Goal: Task Accomplishment & Management: Use online tool/utility

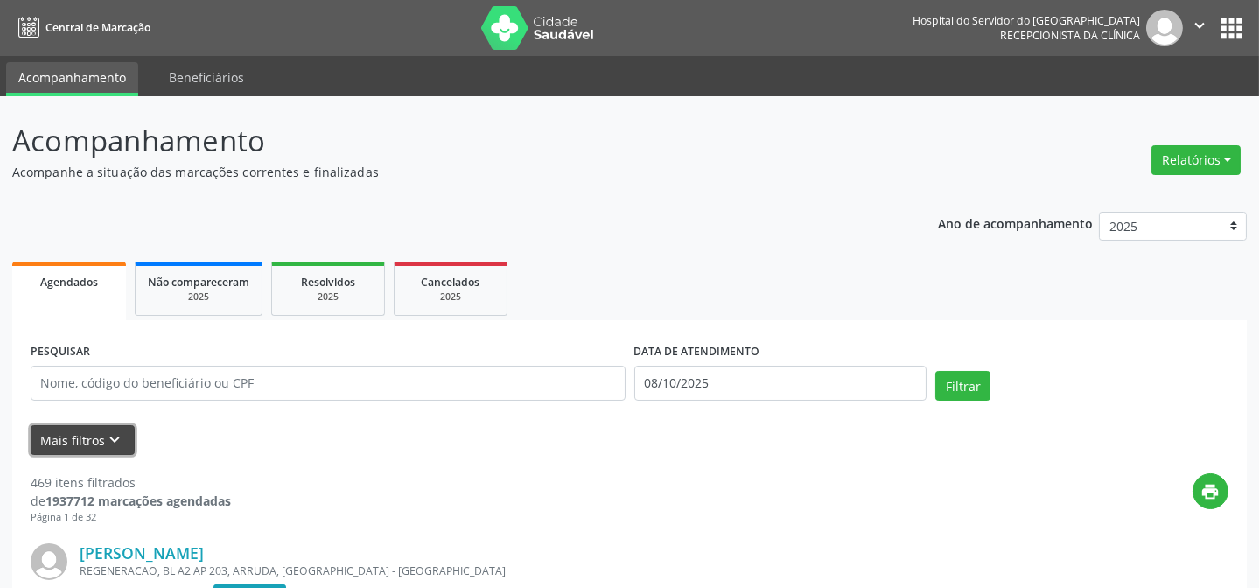
click at [115, 438] on icon "keyboard_arrow_down" at bounding box center [115, 439] width 19 height 19
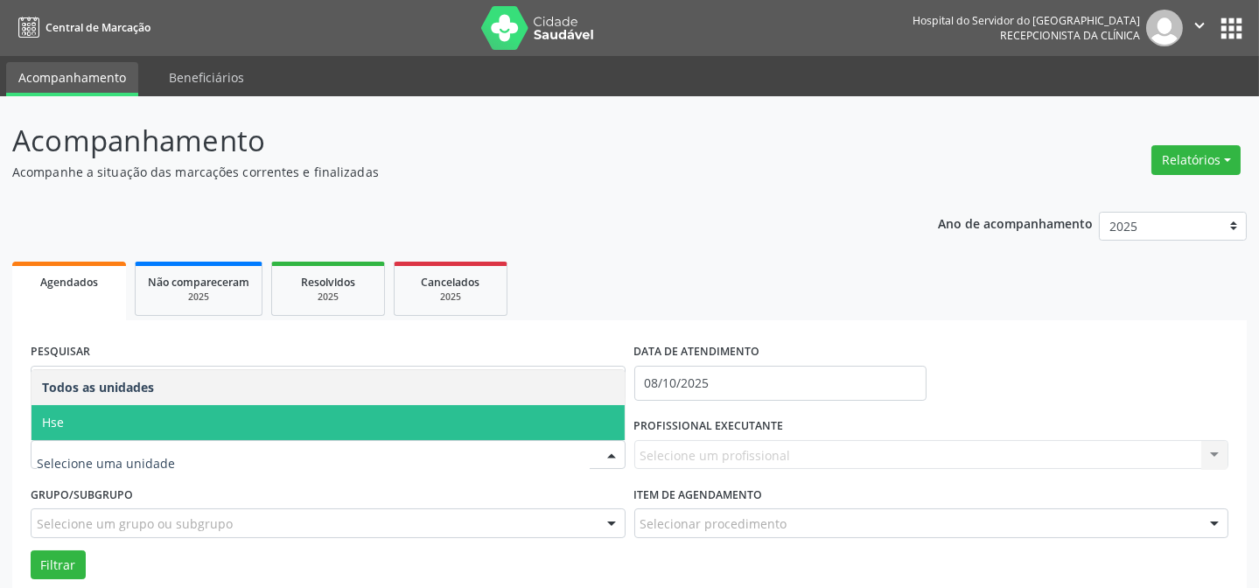
click at [513, 423] on span "Hse" at bounding box center [327, 422] width 593 height 35
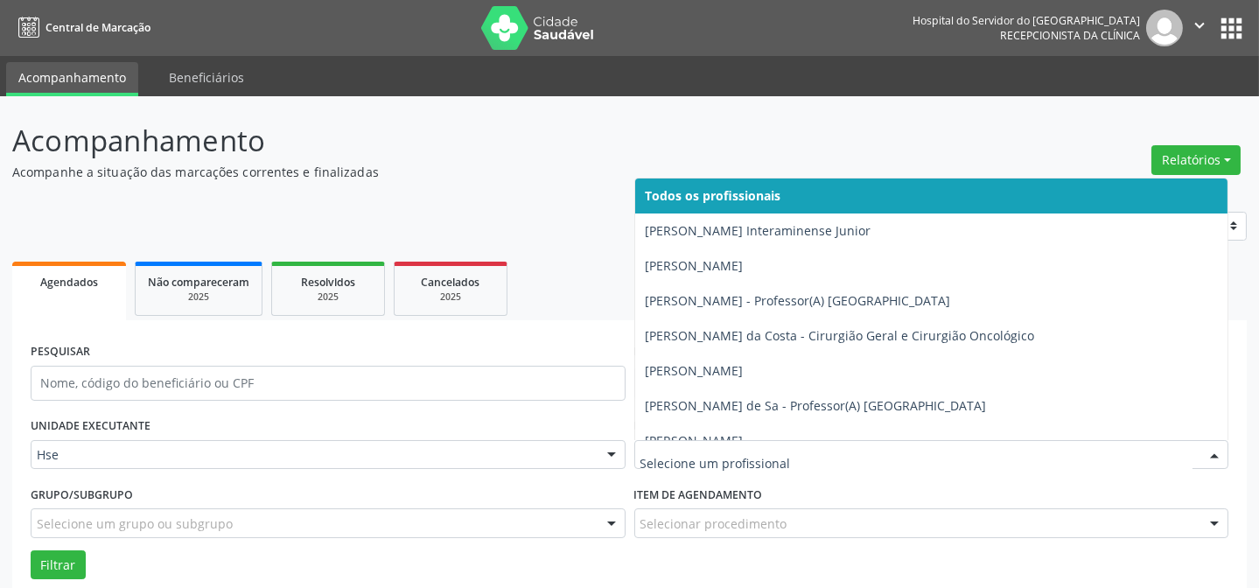
click at [1210, 455] on div at bounding box center [1214, 456] width 26 height 30
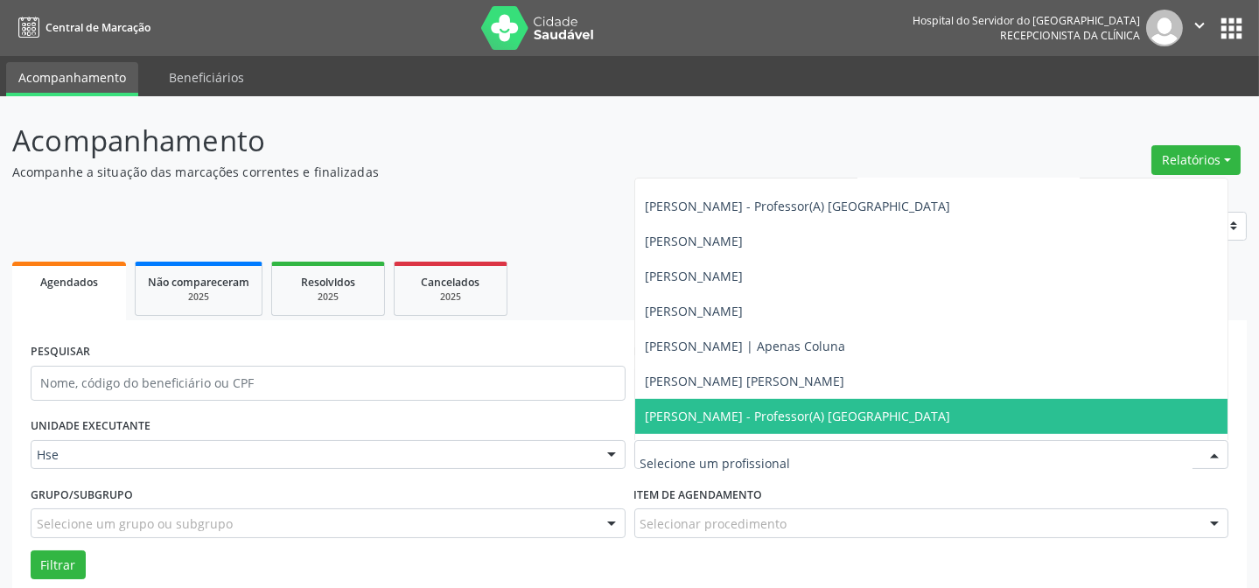
scroll to position [2306, 0]
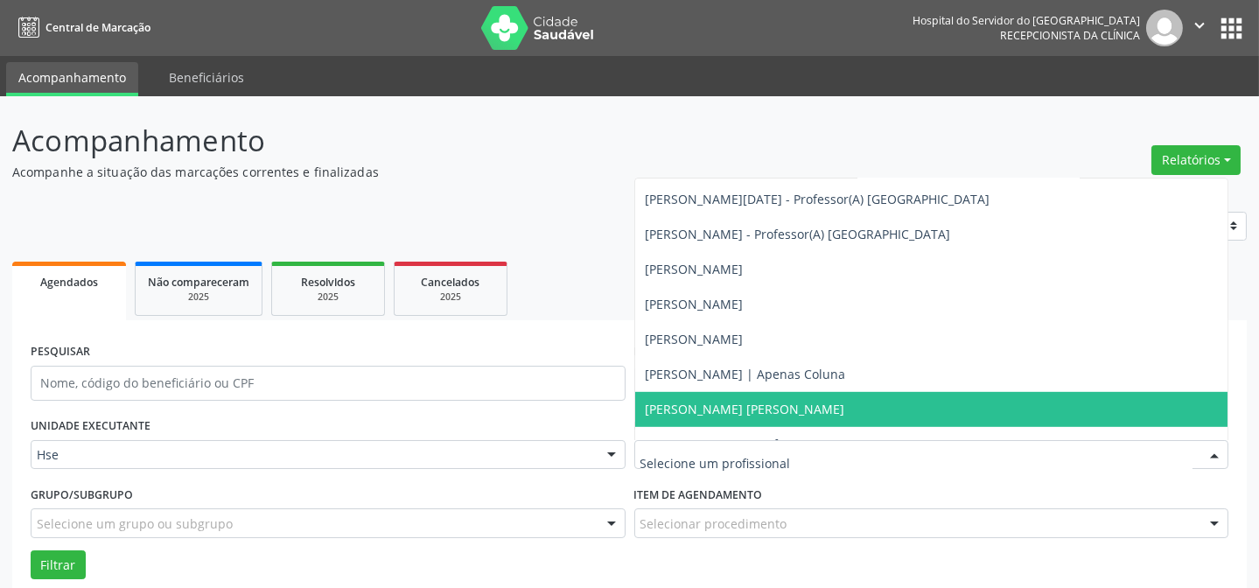
click at [911, 407] on span "[PERSON_NAME] [PERSON_NAME]" at bounding box center [931, 409] width 593 height 35
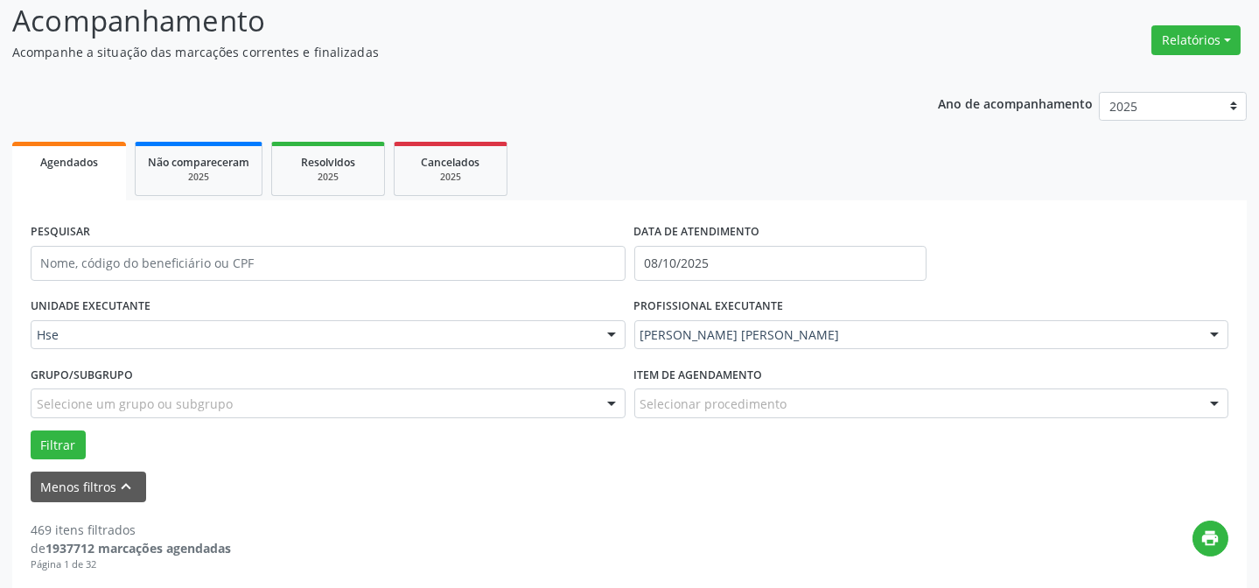
scroll to position [158, 0]
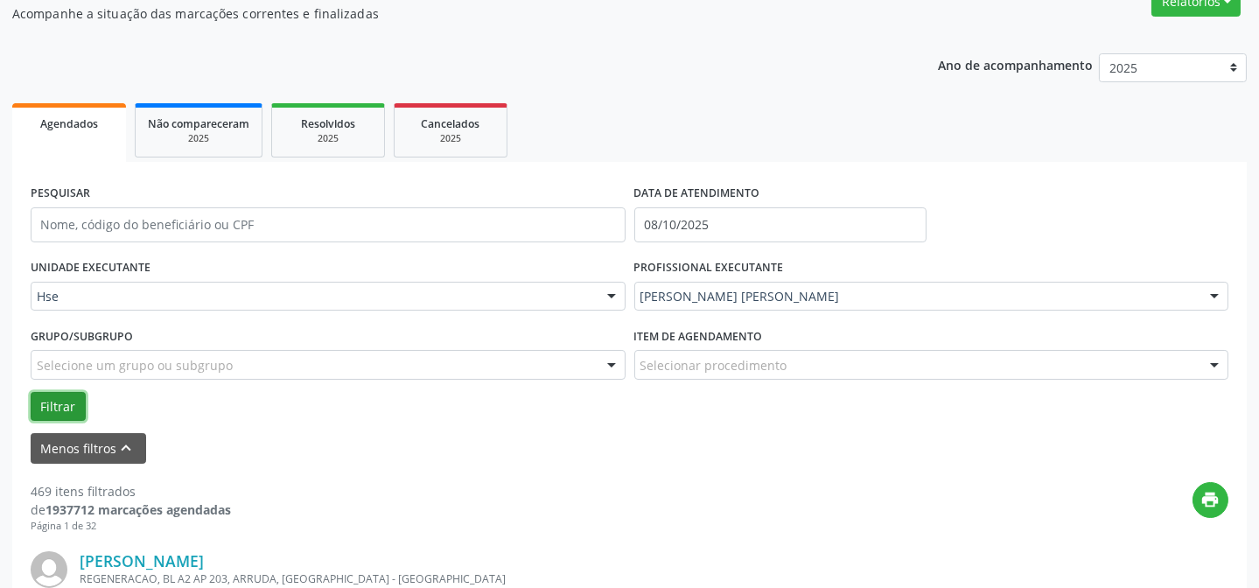
click at [66, 396] on button "Filtrar" at bounding box center [58, 407] width 55 height 30
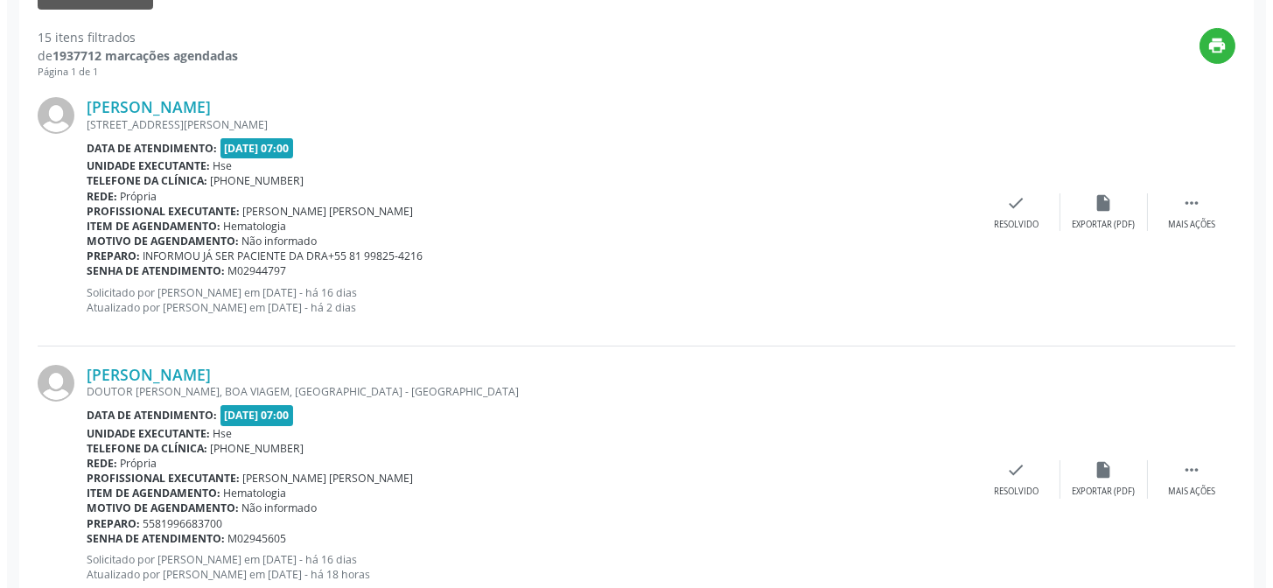
scroll to position [636, 0]
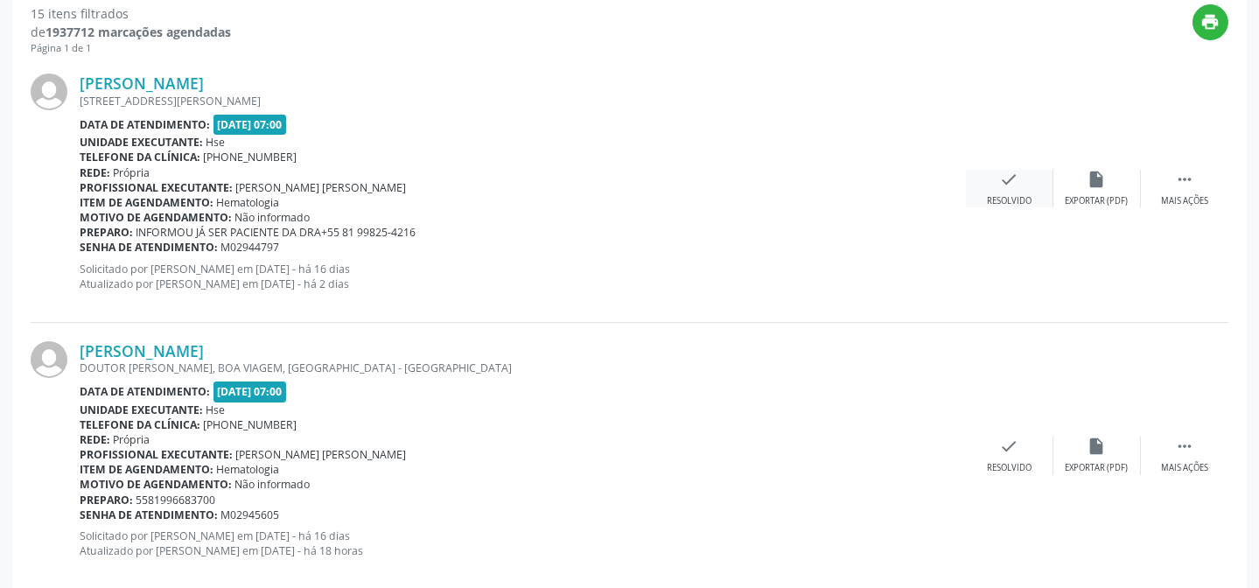
click at [1011, 191] on div "check Resolvido" at bounding box center [1009, 189] width 87 height 38
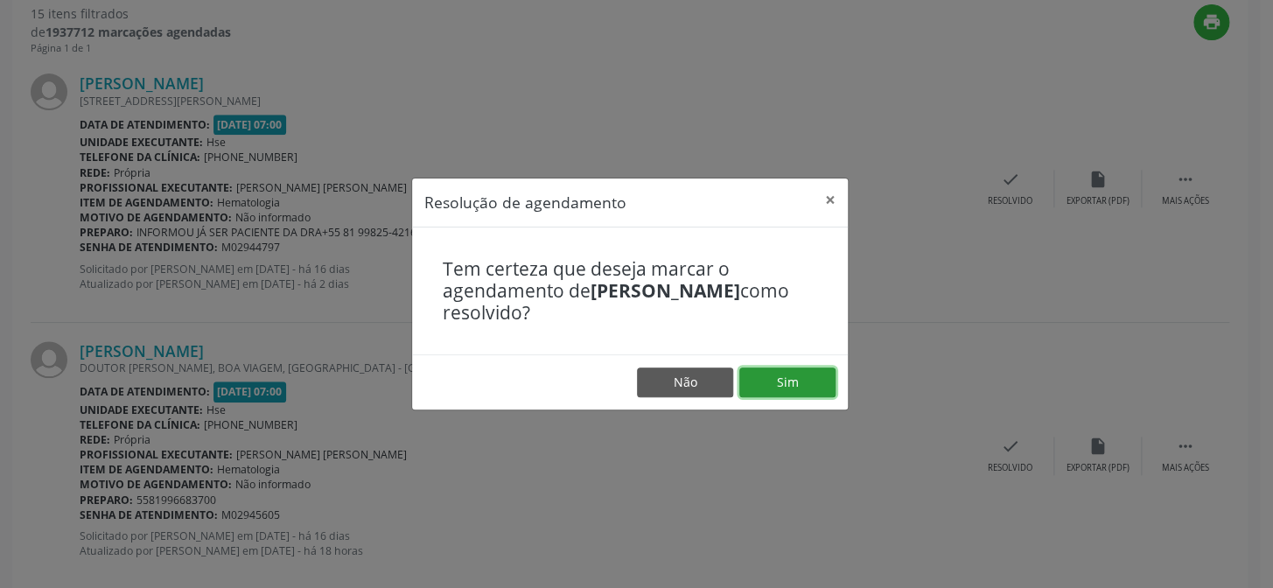
click at [803, 380] on button "Sim" at bounding box center [787, 382] width 96 height 30
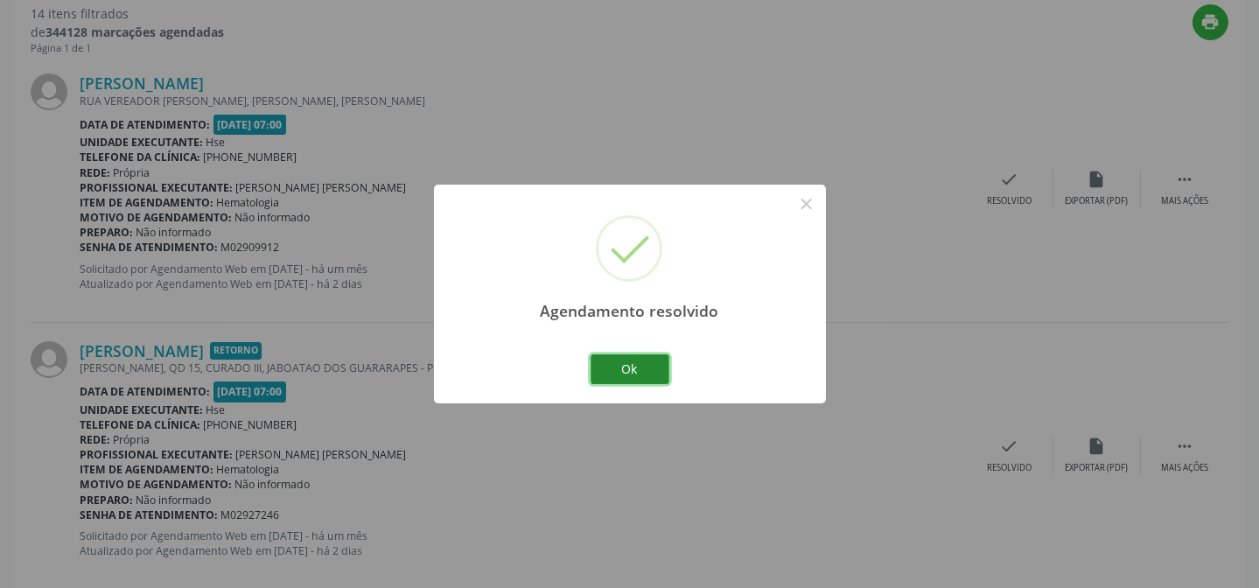
click at [639, 373] on button "Ok" at bounding box center [629, 369] width 79 height 30
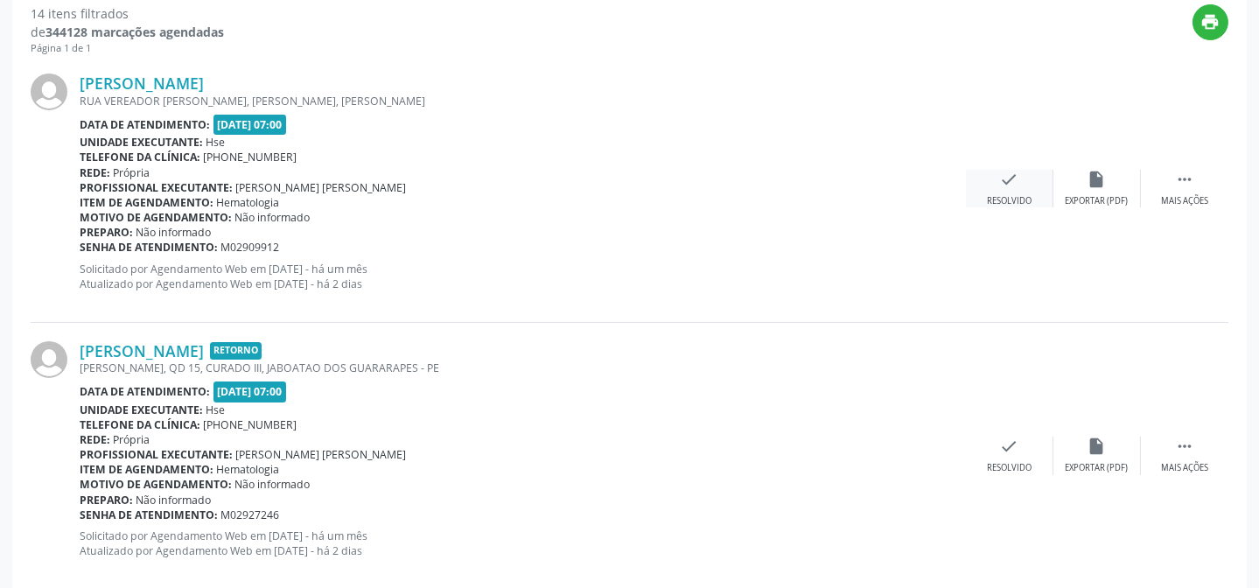
click at [1007, 190] on div "check Resolvido" at bounding box center [1009, 189] width 87 height 38
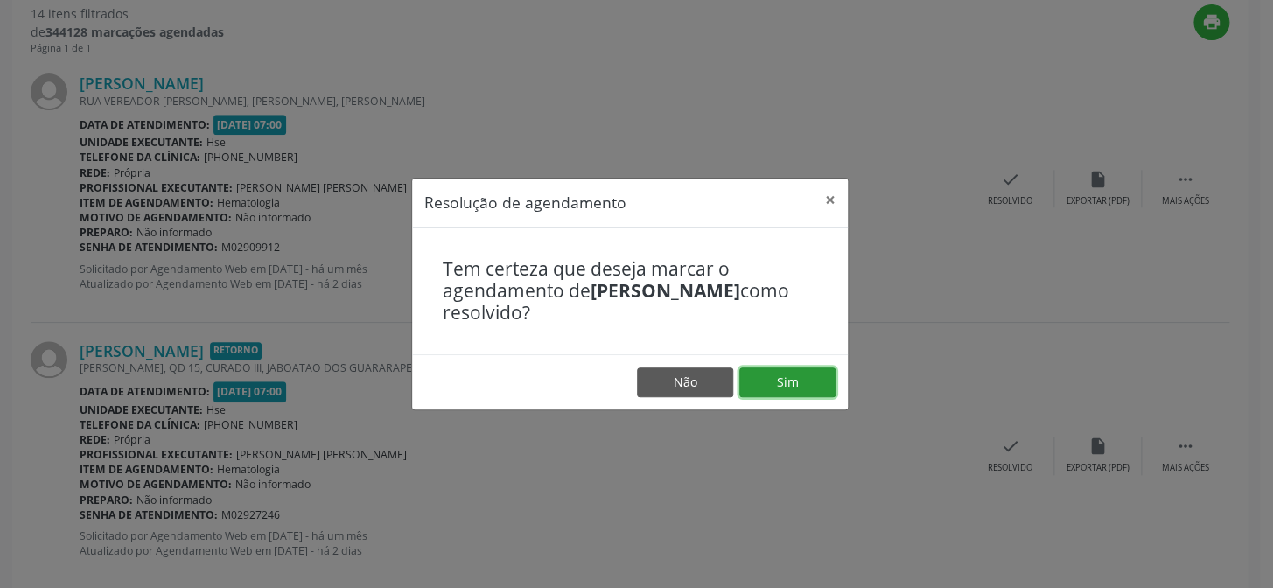
click at [751, 382] on button "Sim" at bounding box center [787, 382] width 96 height 30
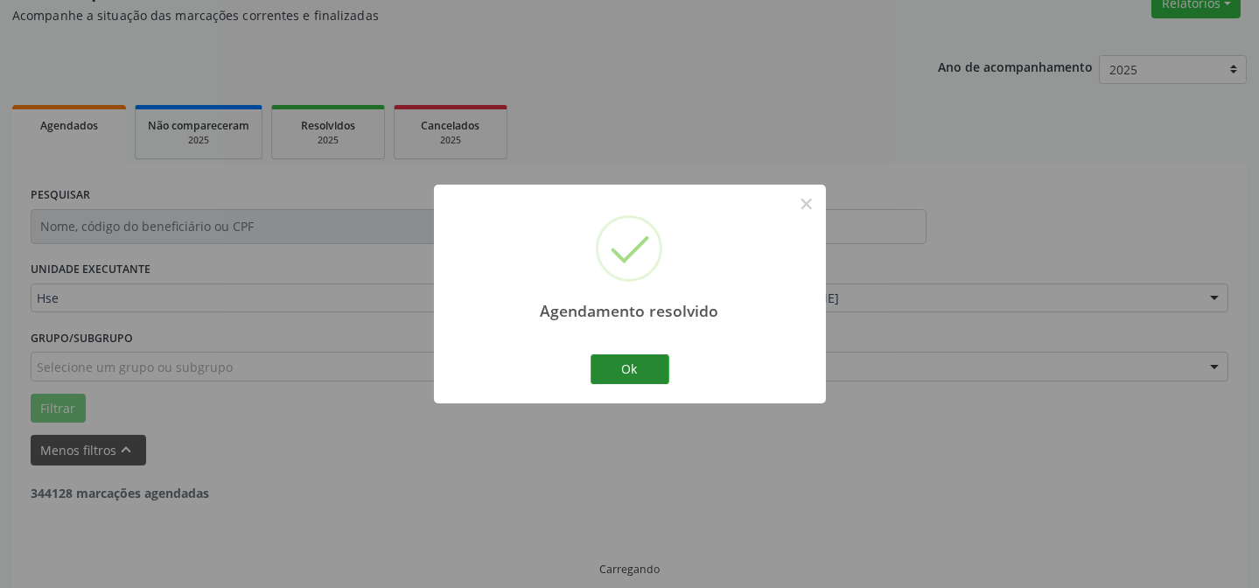
scroll to position [175, 0]
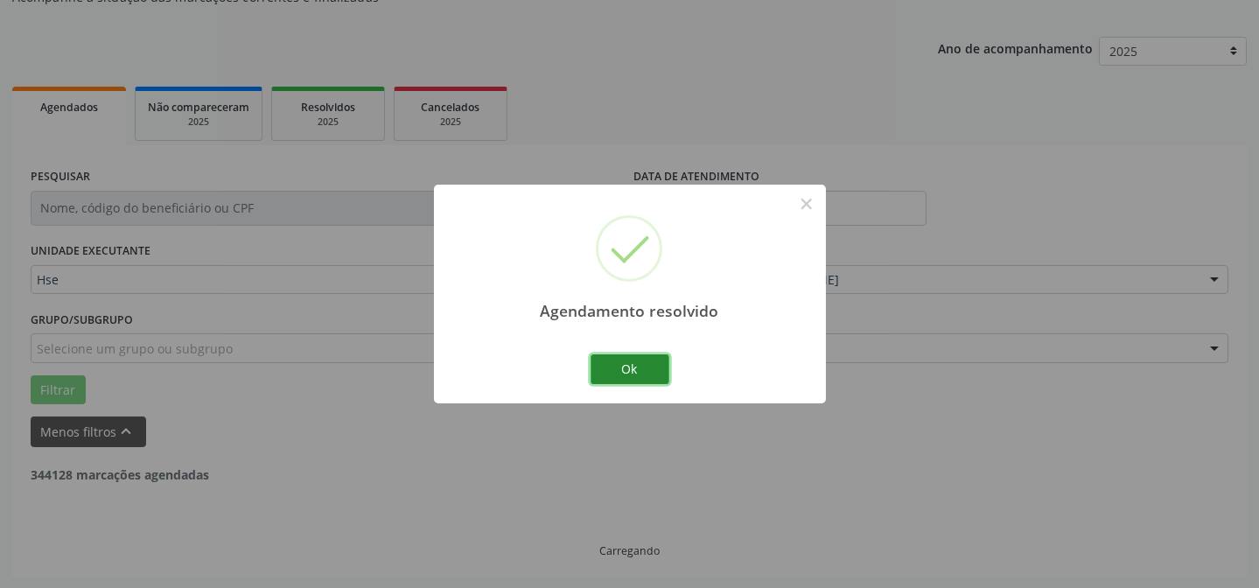
click at [629, 374] on button "Ok" at bounding box center [629, 369] width 79 height 30
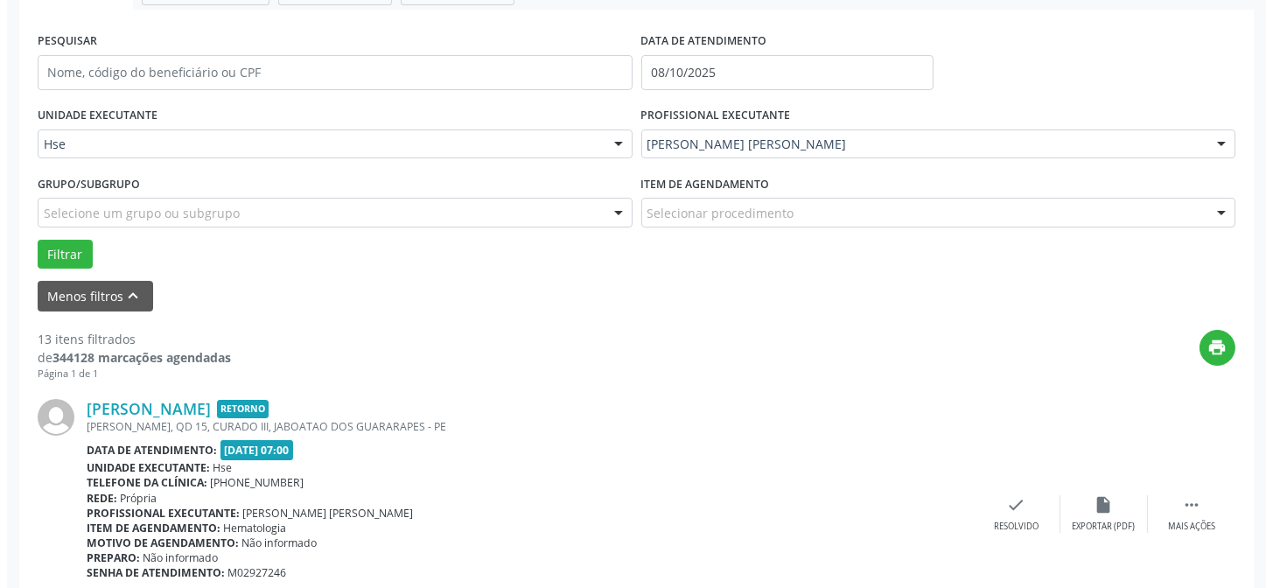
scroll to position [413, 0]
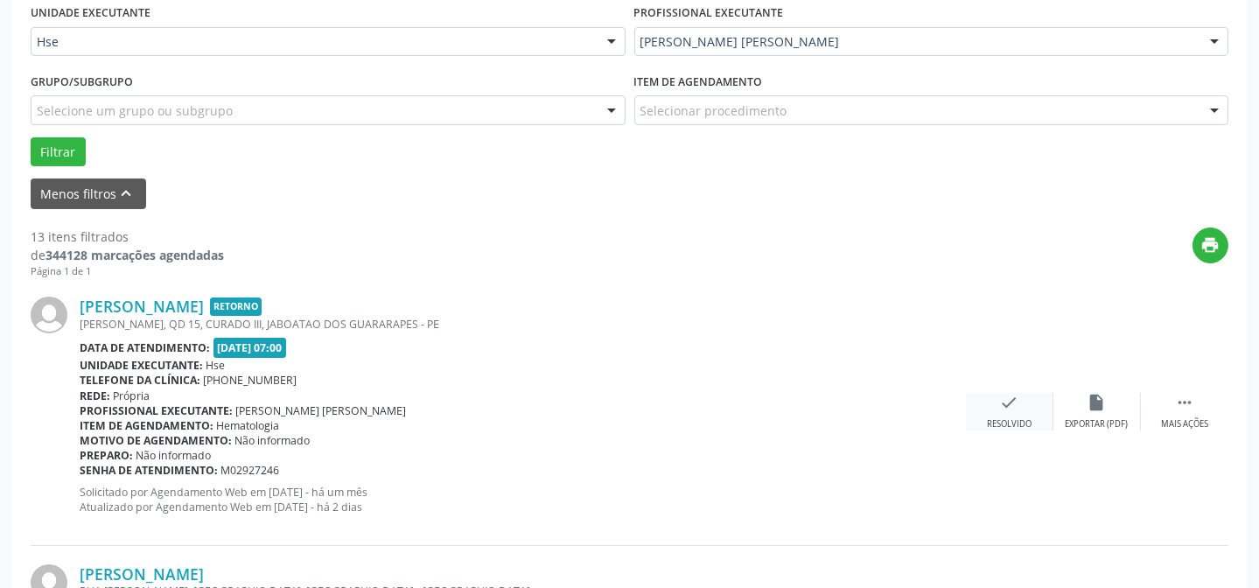
click at [1023, 407] on div "check Resolvido" at bounding box center [1009, 412] width 87 height 38
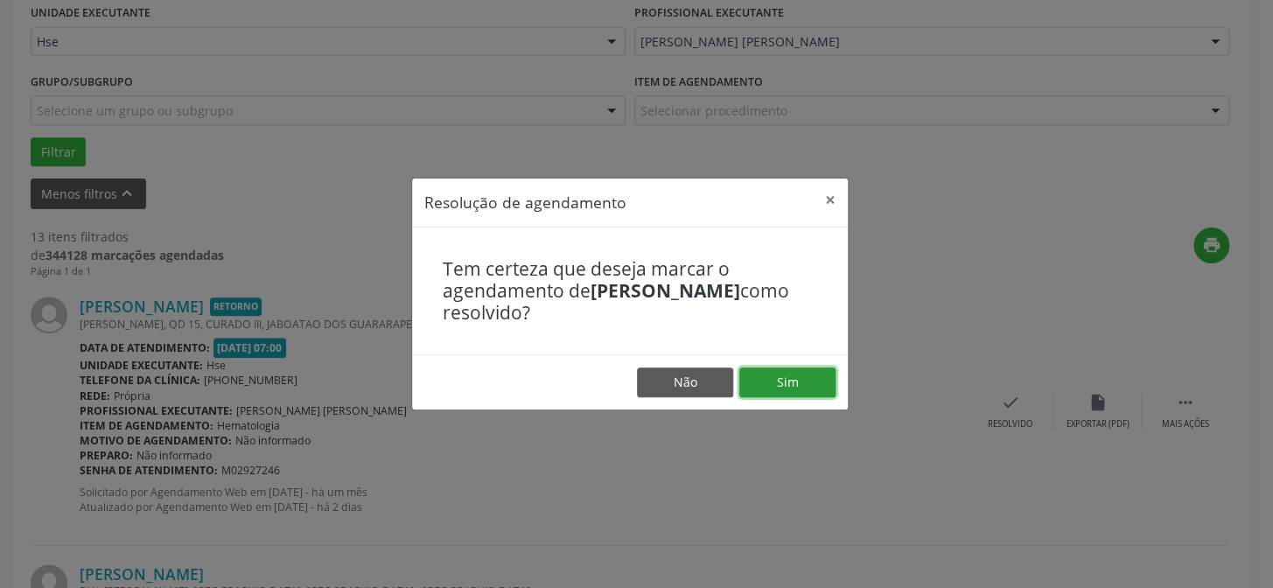
click at [821, 380] on button "Sim" at bounding box center [787, 382] width 96 height 30
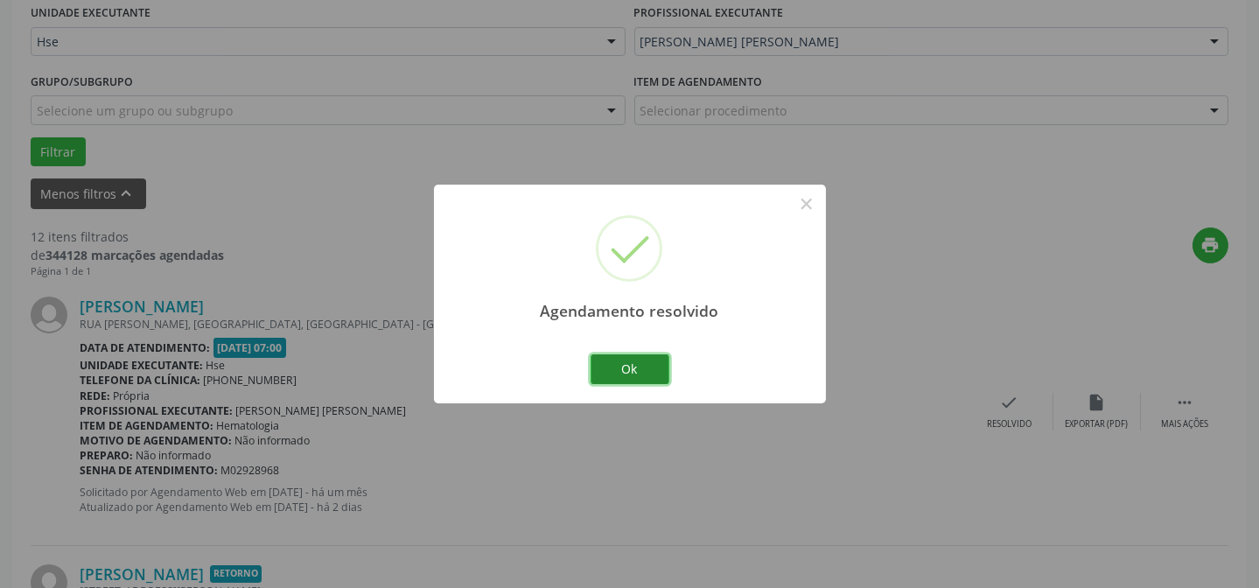
click at [631, 366] on button "Ok" at bounding box center [629, 369] width 79 height 30
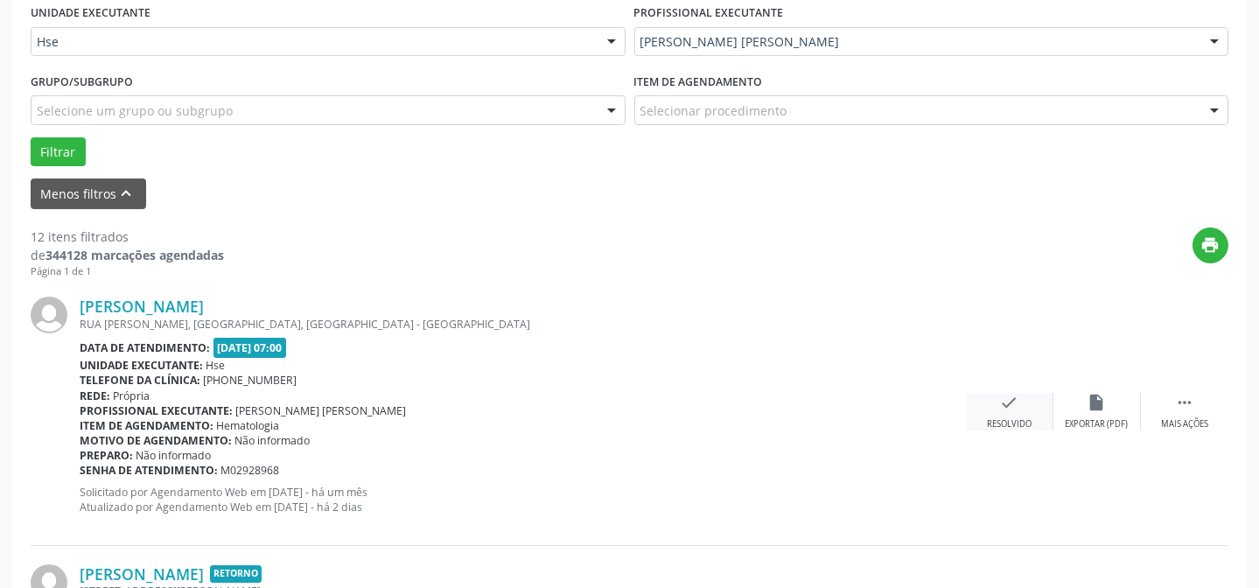
click at [1005, 410] on div "check Resolvido" at bounding box center [1009, 412] width 87 height 38
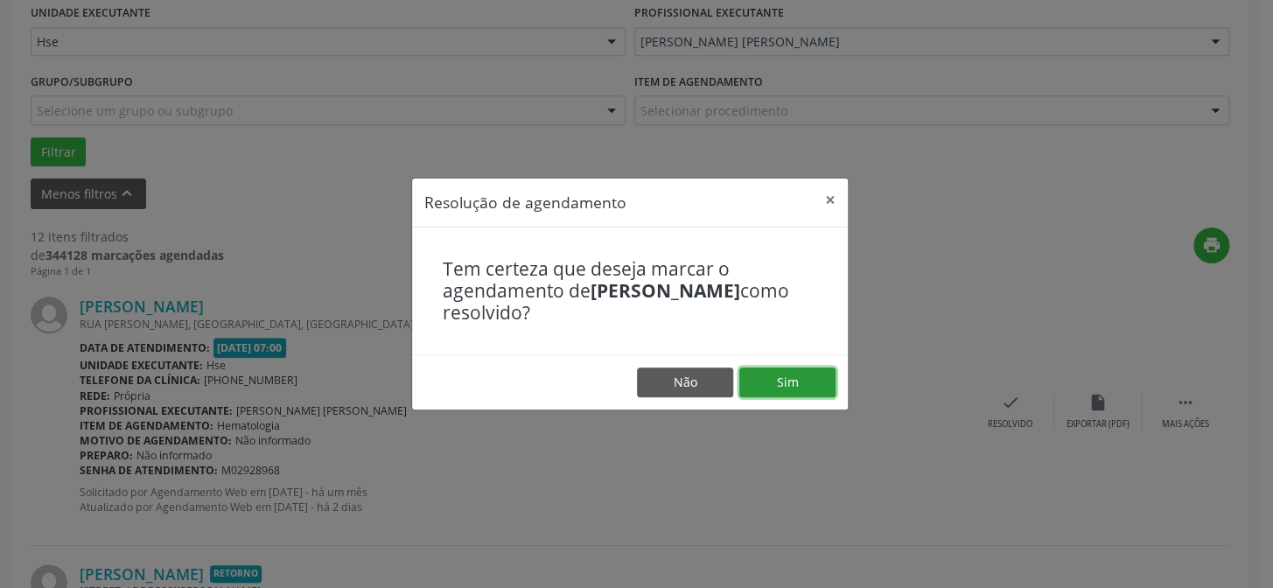
click at [821, 379] on button "Sim" at bounding box center [787, 382] width 96 height 30
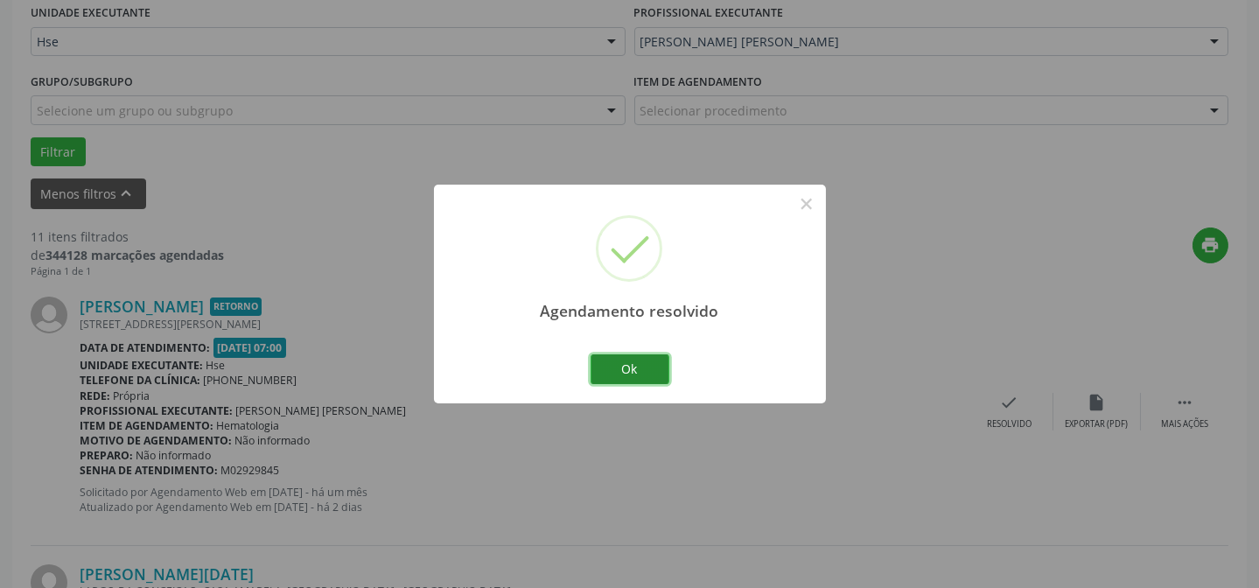
click at [641, 368] on button "Ok" at bounding box center [629, 369] width 79 height 30
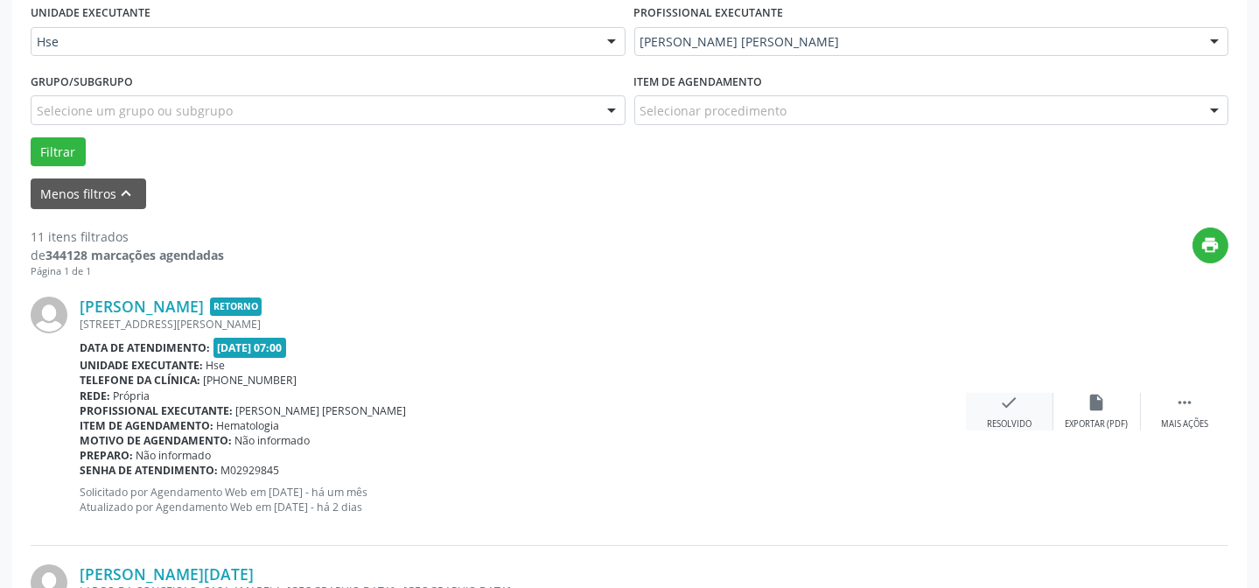
click at [1018, 411] on div "check Resolvido" at bounding box center [1009, 412] width 87 height 38
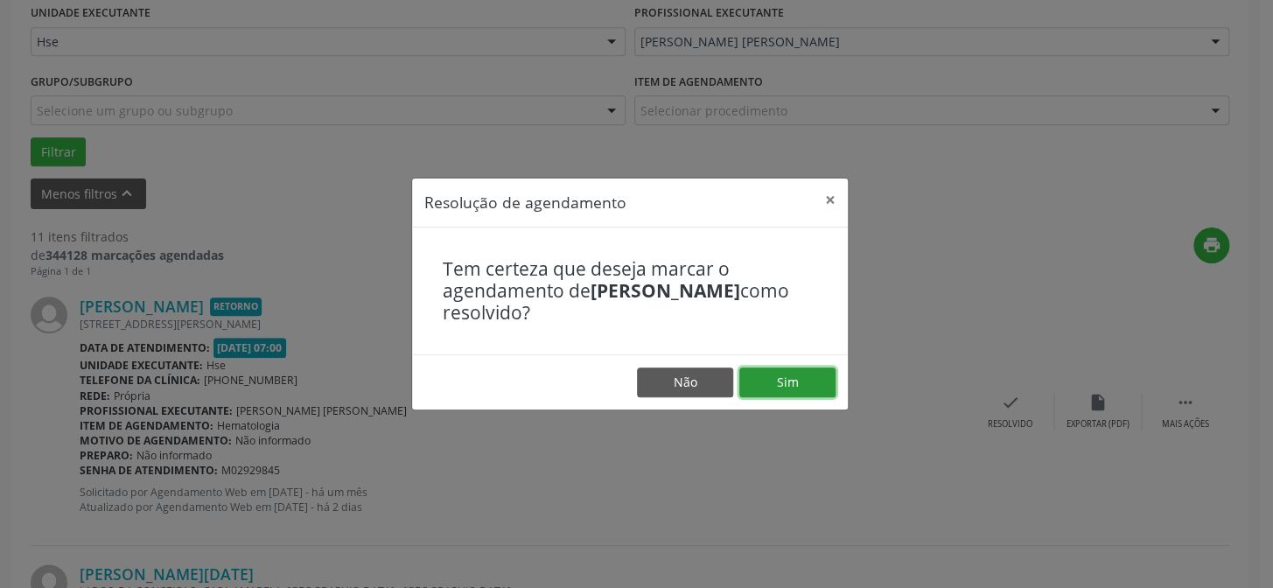
click at [809, 381] on button "Sim" at bounding box center [787, 382] width 96 height 30
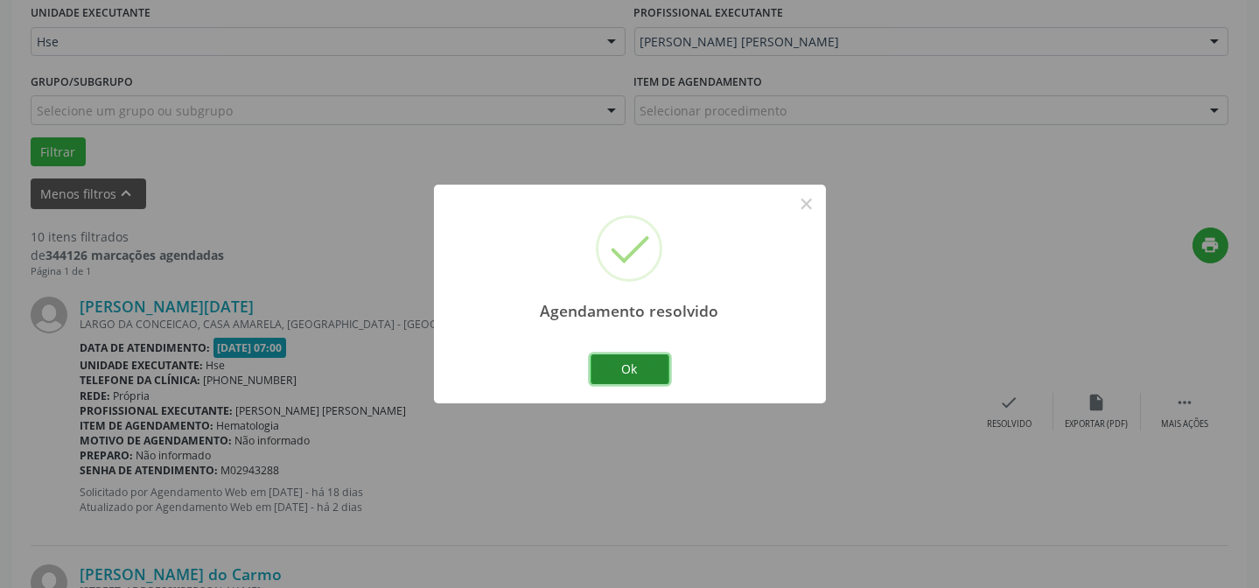
click at [626, 372] on button "Ok" at bounding box center [629, 369] width 79 height 30
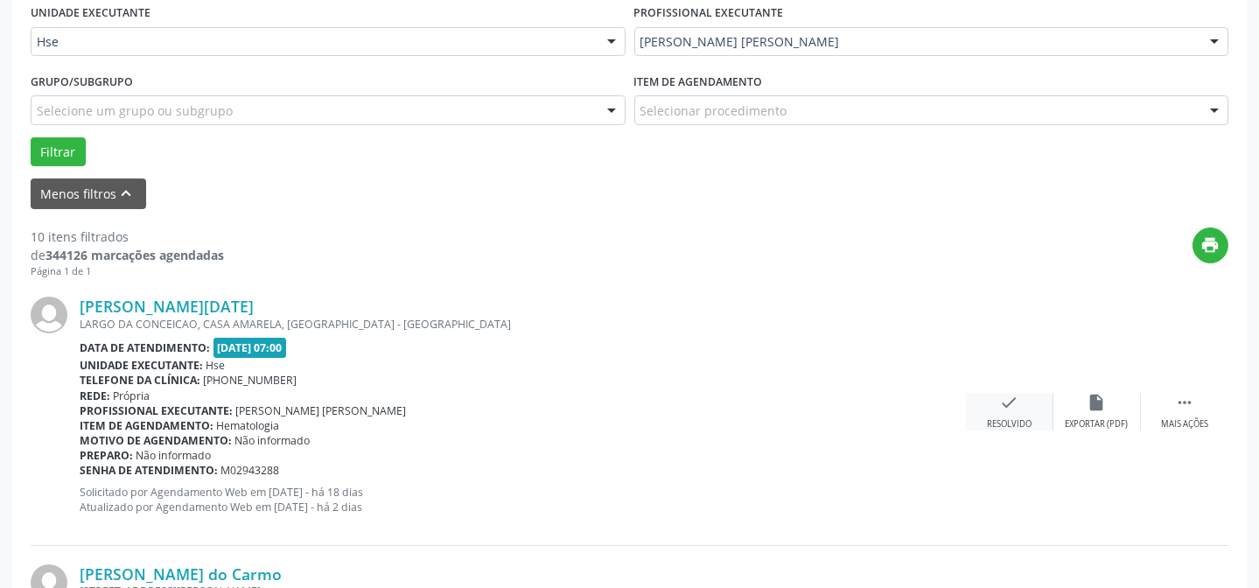
click at [1006, 411] on div "check Resolvido" at bounding box center [1009, 412] width 87 height 38
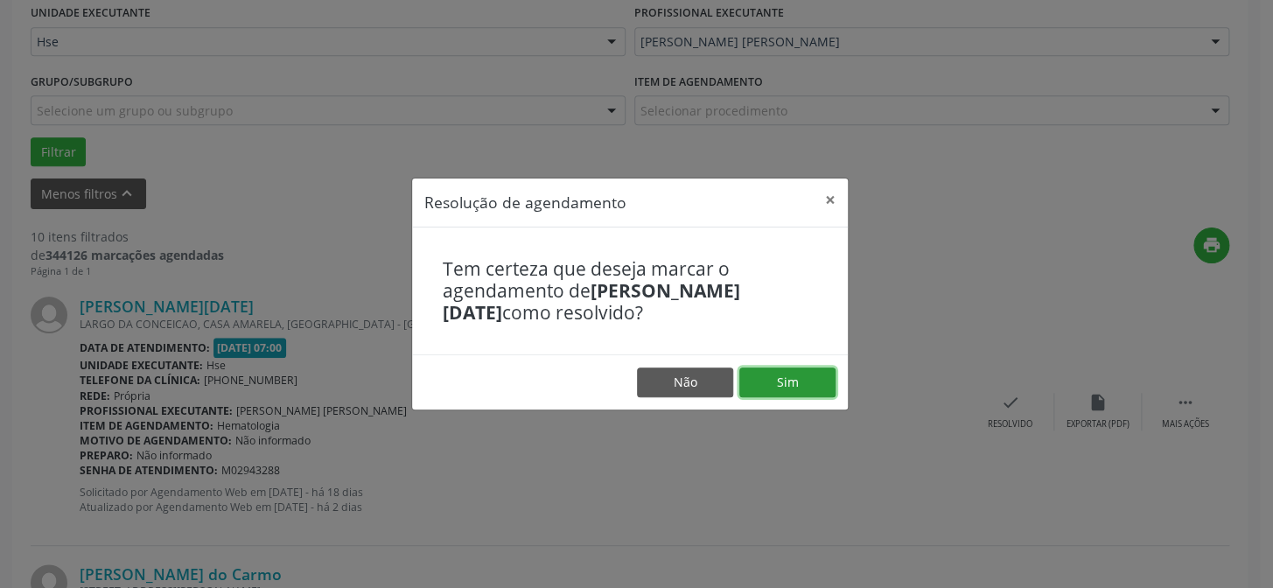
click at [774, 379] on button "Sim" at bounding box center [787, 382] width 96 height 30
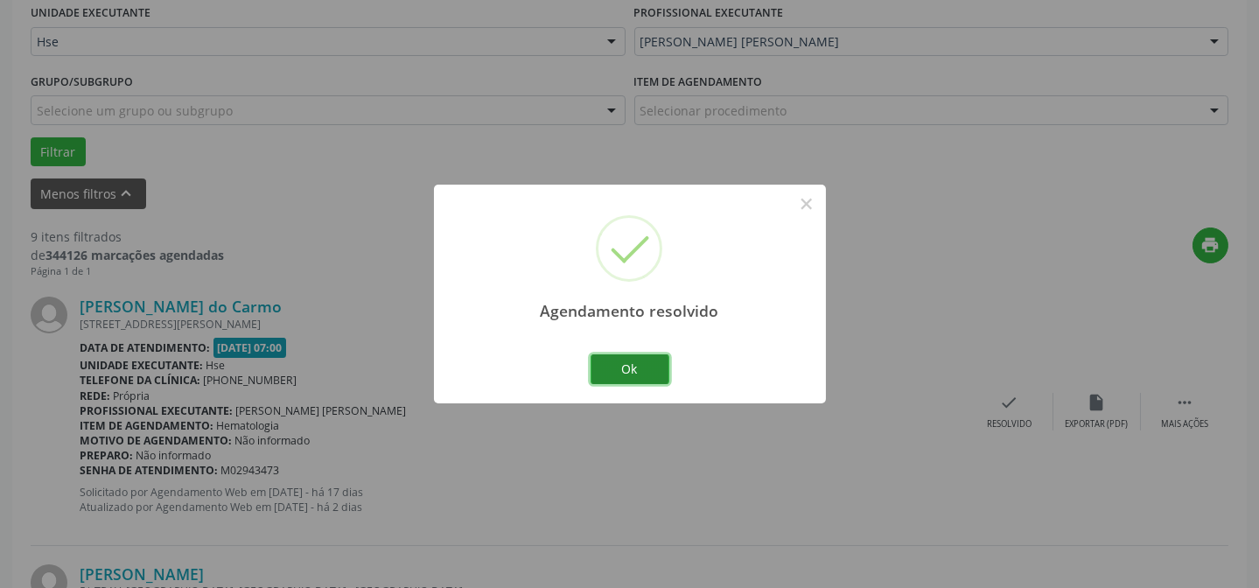
click at [652, 372] on button "Ok" at bounding box center [629, 369] width 79 height 30
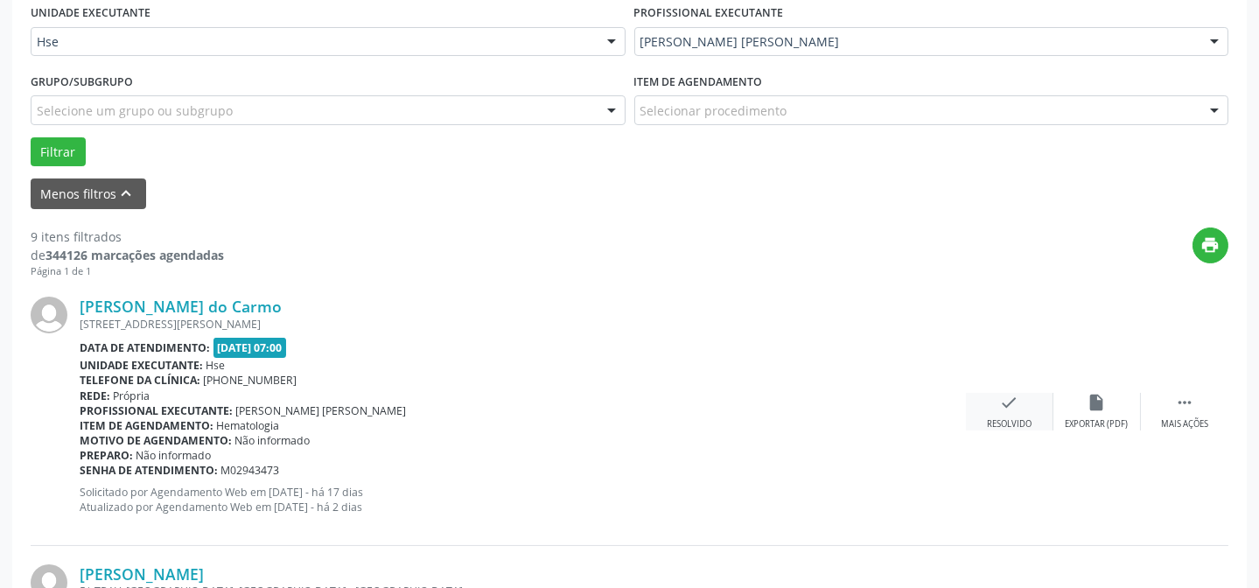
click at [1006, 409] on icon "check" at bounding box center [1009, 402] width 19 height 19
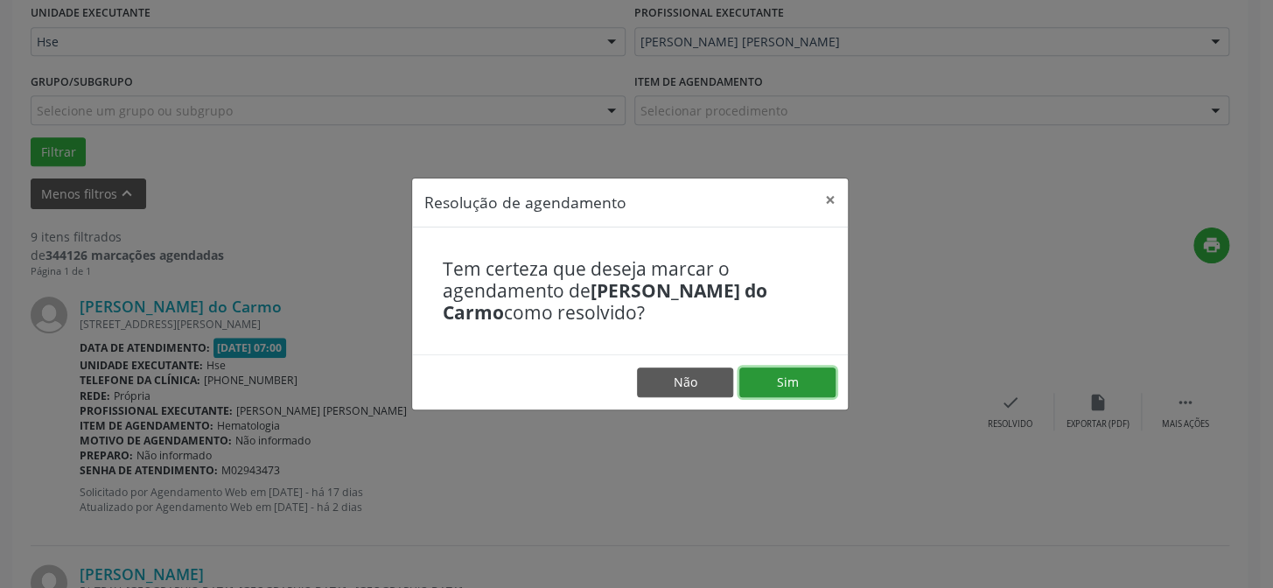
click at [804, 380] on button "Sim" at bounding box center [787, 382] width 96 height 30
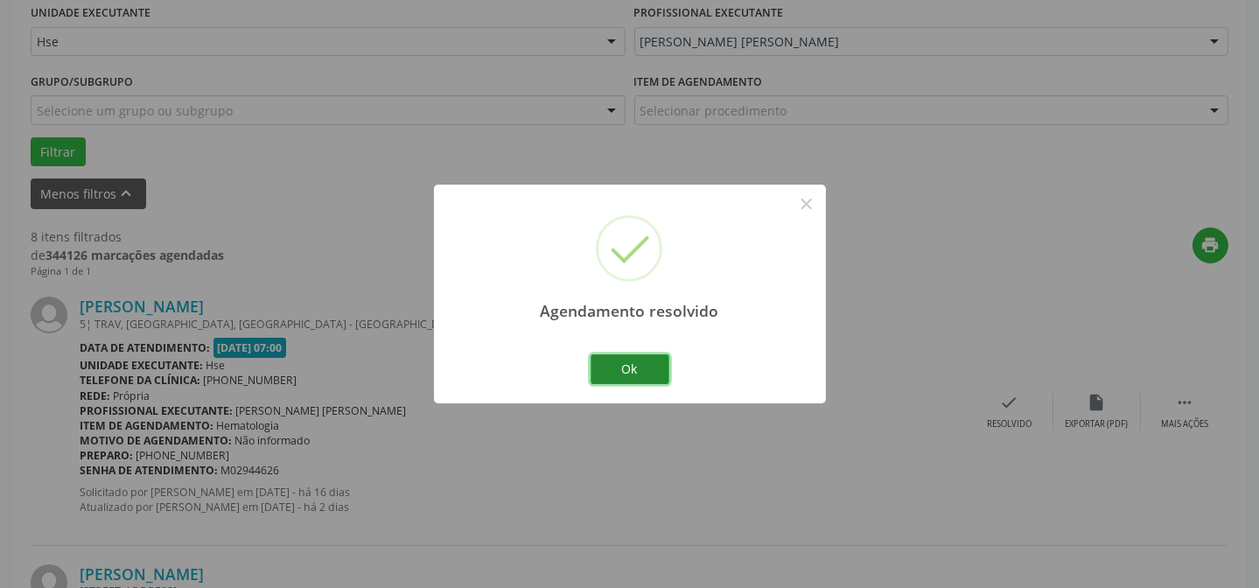
click at [644, 376] on button "Ok" at bounding box center [629, 369] width 79 height 30
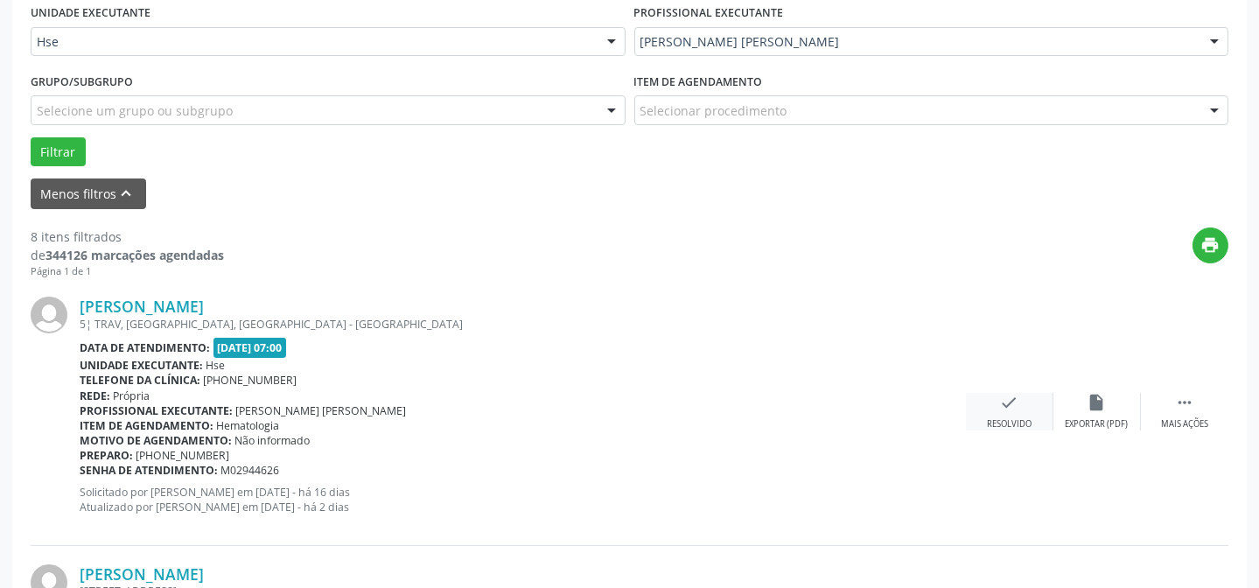
click at [1015, 419] on div "Resolvido" at bounding box center [1009, 424] width 45 height 12
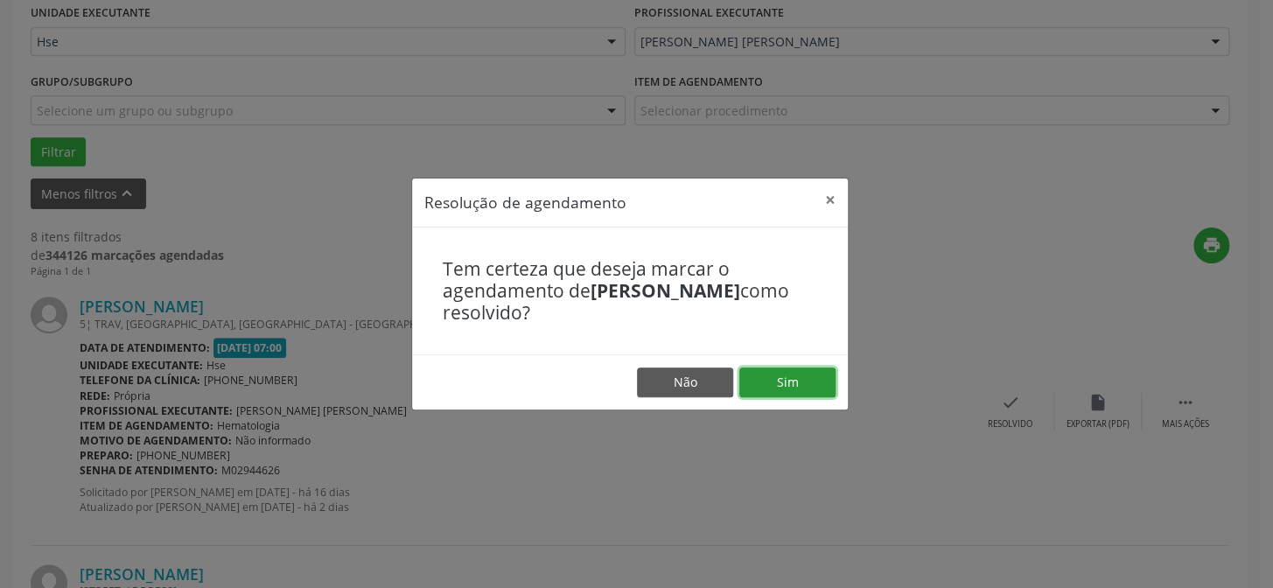
click at [817, 381] on button "Sim" at bounding box center [787, 382] width 96 height 30
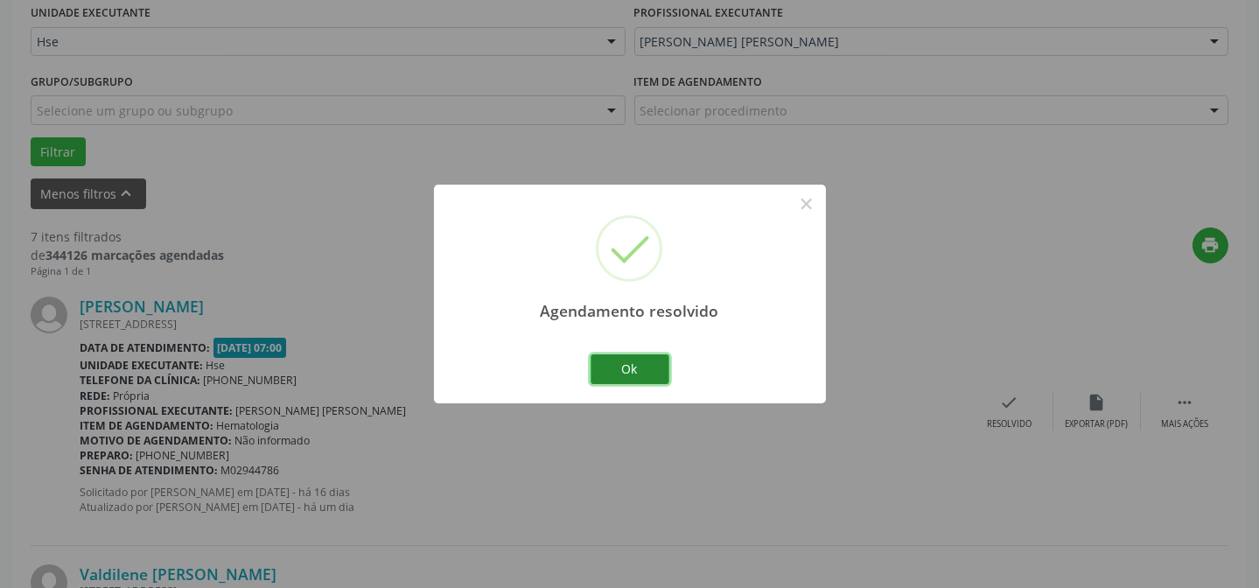
click at [641, 366] on button "Ok" at bounding box center [629, 369] width 79 height 30
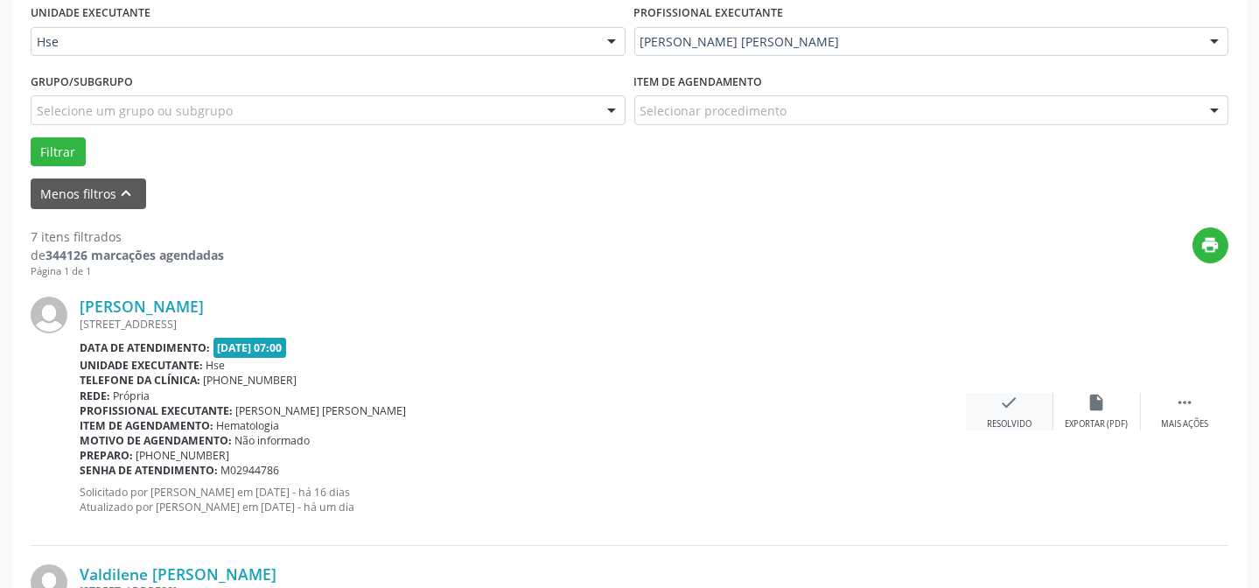
click at [1022, 395] on div "check Resolvido" at bounding box center [1009, 412] width 87 height 38
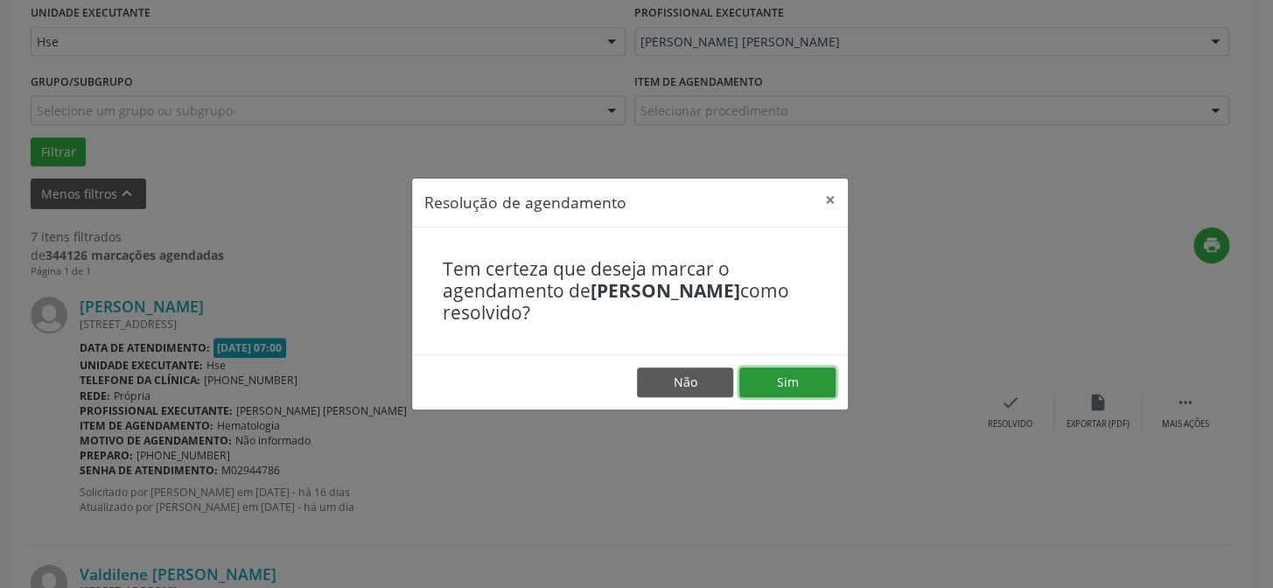
click at [764, 385] on button "Sim" at bounding box center [787, 382] width 96 height 30
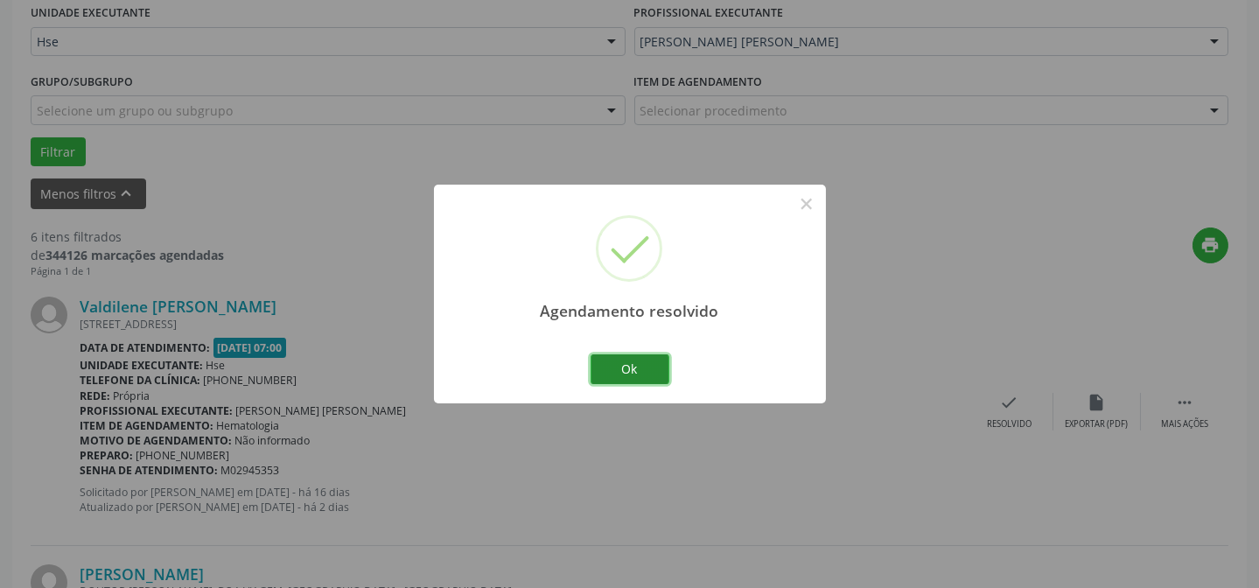
click at [647, 375] on button "Ok" at bounding box center [629, 369] width 79 height 30
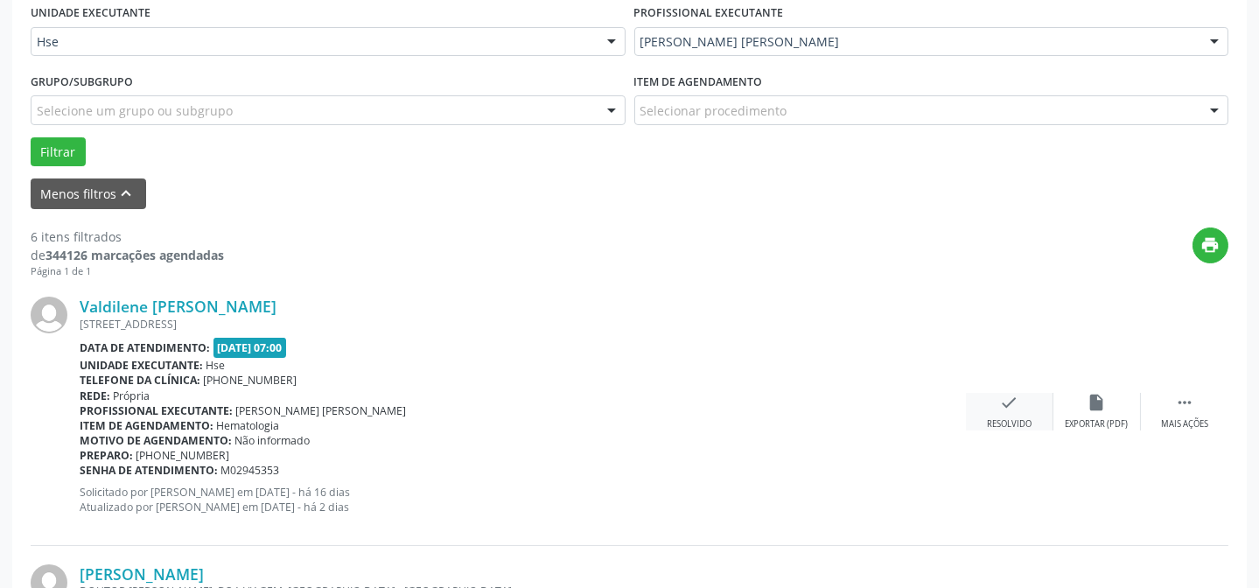
click at [1018, 409] on icon "check" at bounding box center [1009, 402] width 19 height 19
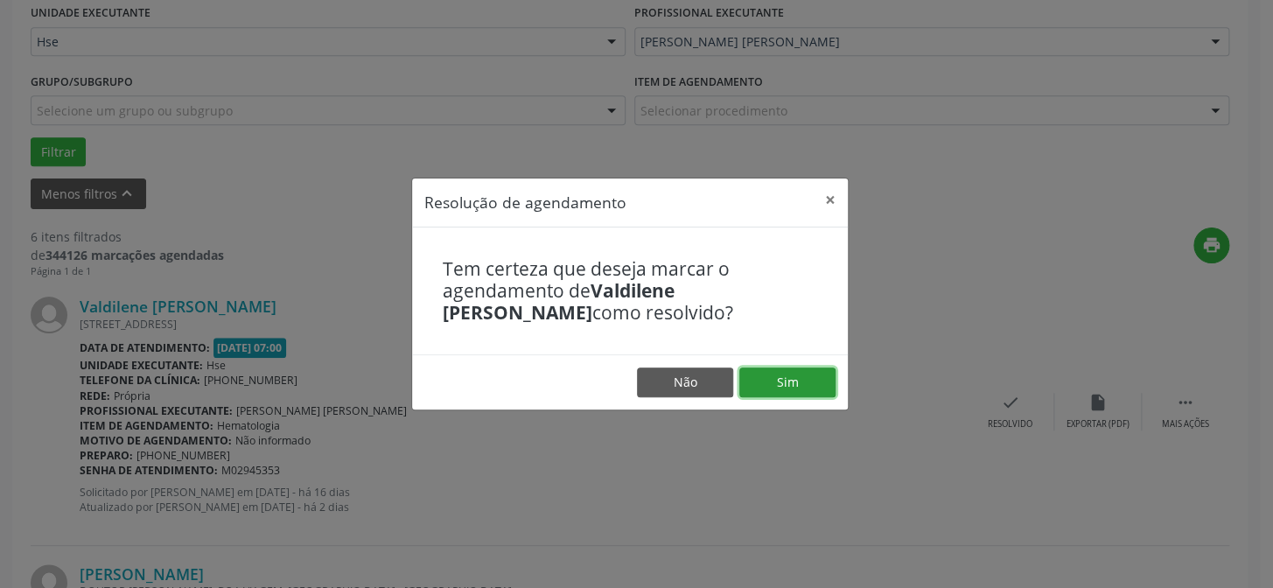
click at [807, 380] on button "Sim" at bounding box center [787, 382] width 96 height 30
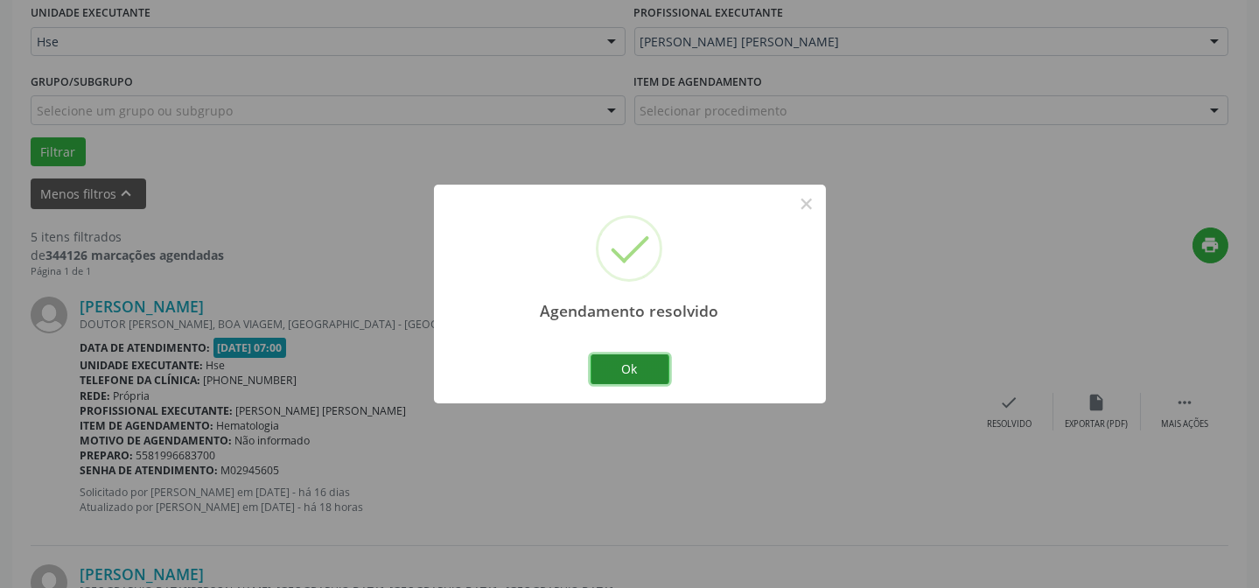
click at [656, 373] on button "Ok" at bounding box center [629, 369] width 79 height 30
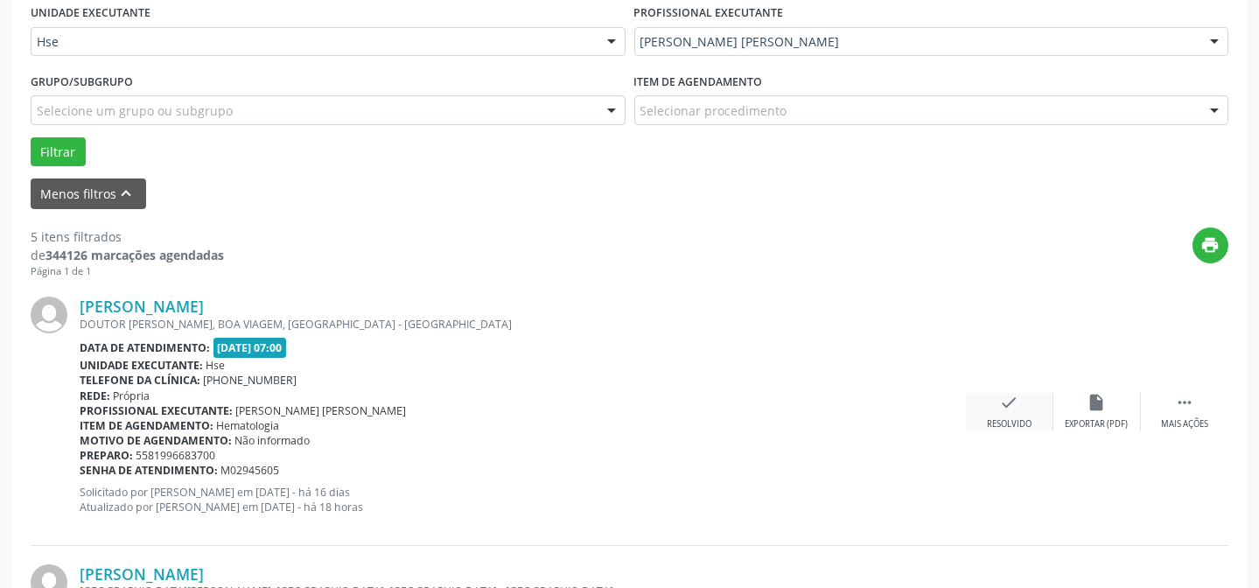
click at [1024, 412] on div "check Resolvido" at bounding box center [1009, 412] width 87 height 38
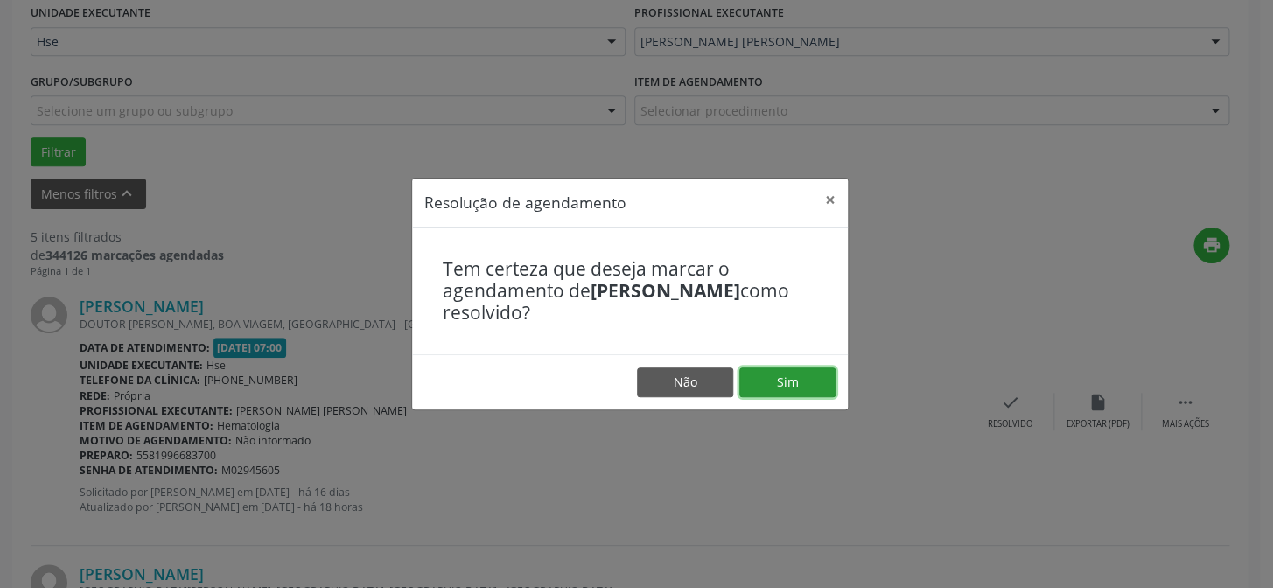
click at [807, 388] on button "Sim" at bounding box center [787, 382] width 96 height 30
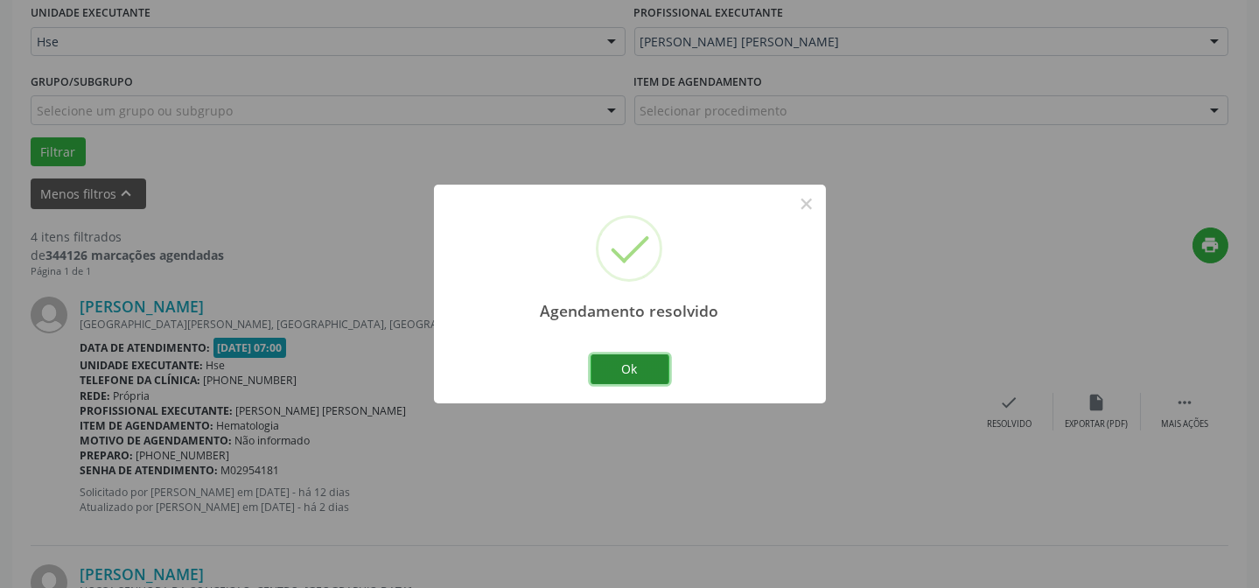
click at [639, 362] on button "Ok" at bounding box center [629, 369] width 79 height 30
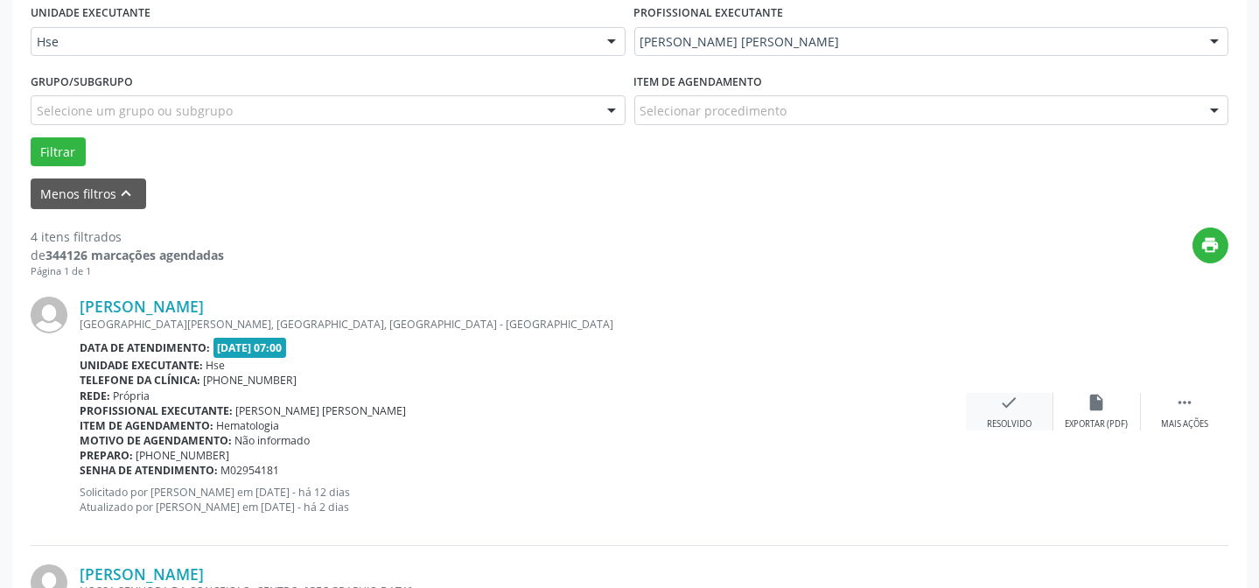
click at [1023, 408] on div "check Resolvido" at bounding box center [1009, 412] width 87 height 38
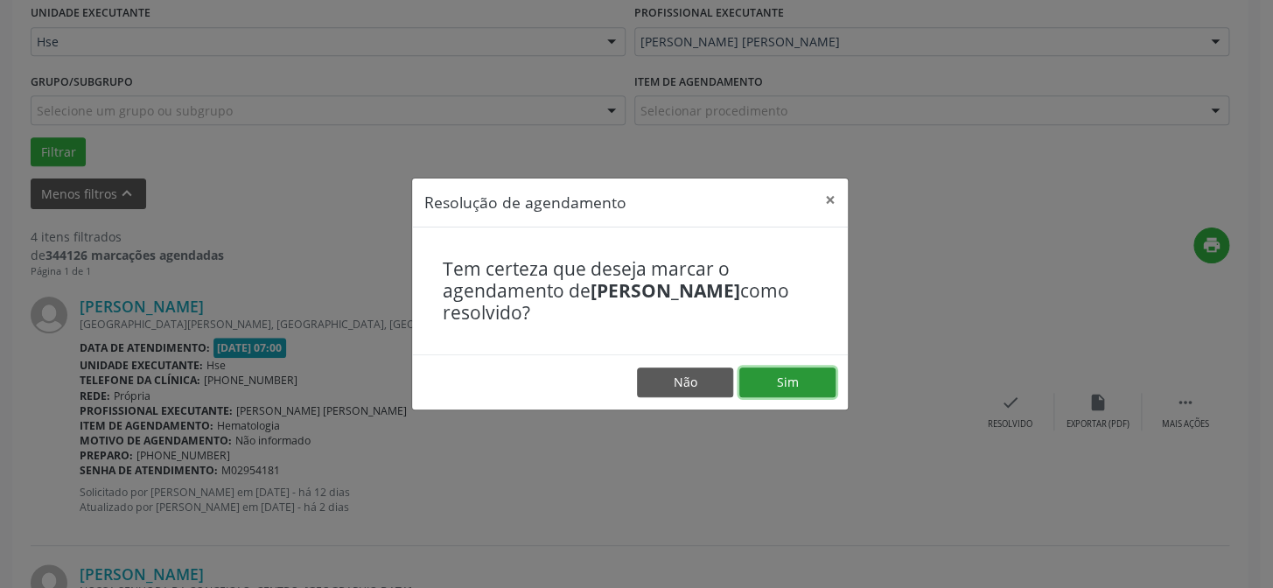
click at [803, 381] on button "Sim" at bounding box center [787, 382] width 96 height 30
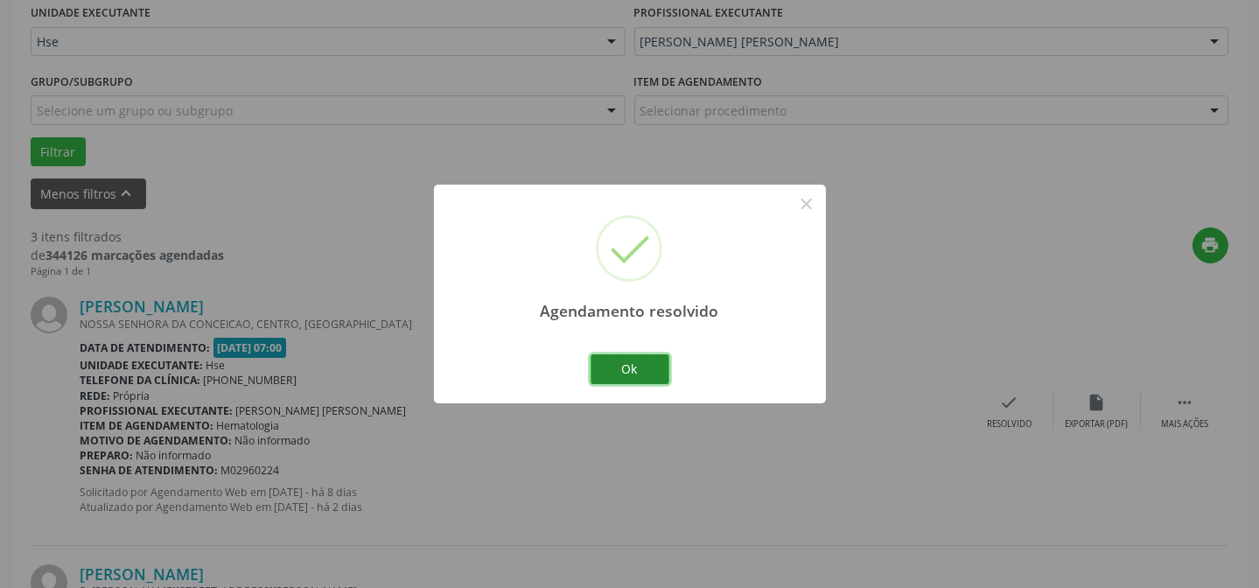
click at [625, 360] on button "Ok" at bounding box center [629, 369] width 79 height 30
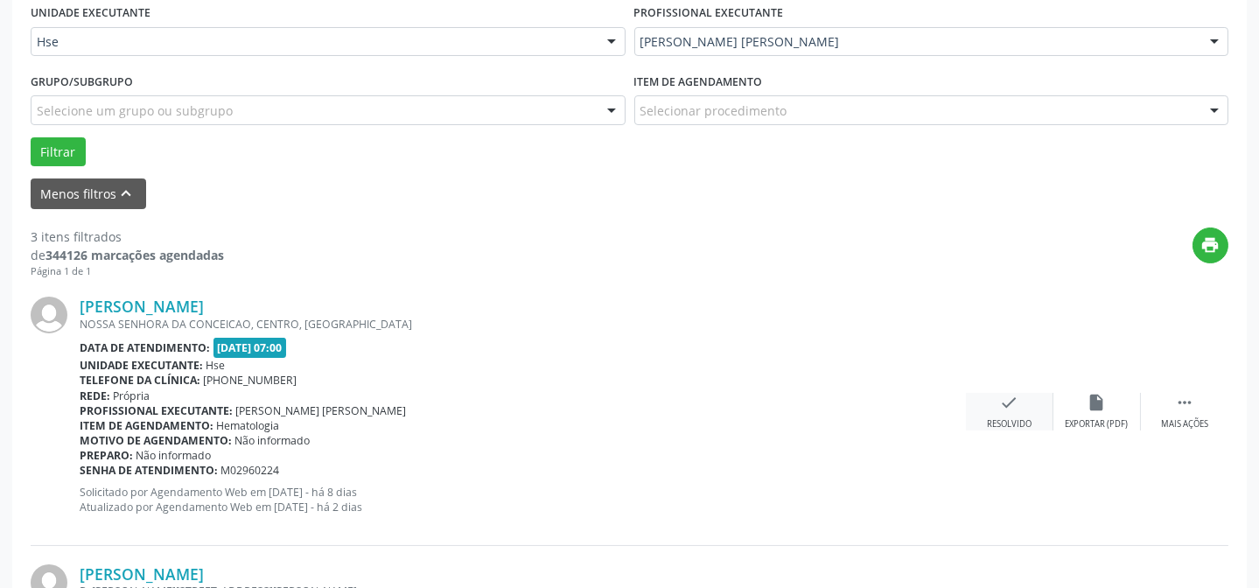
click at [1006, 400] on icon "check" at bounding box center [1009, 402] width 19 height 19
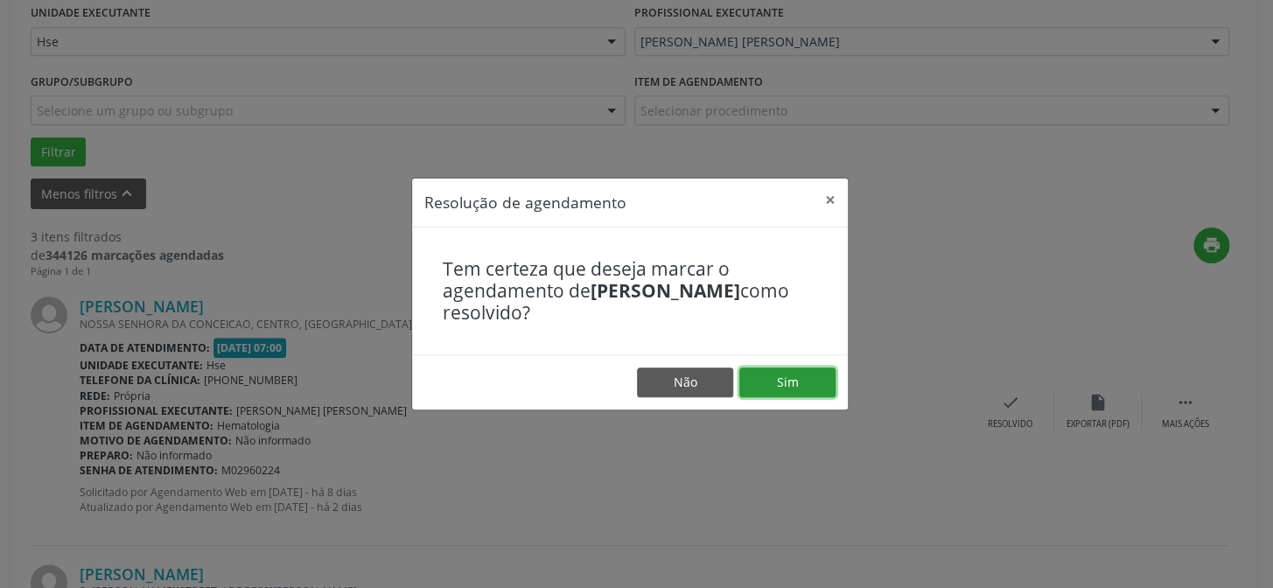
click at [790, 387] on button "Sim" at bounding box center [787, 382] width 96 height 30
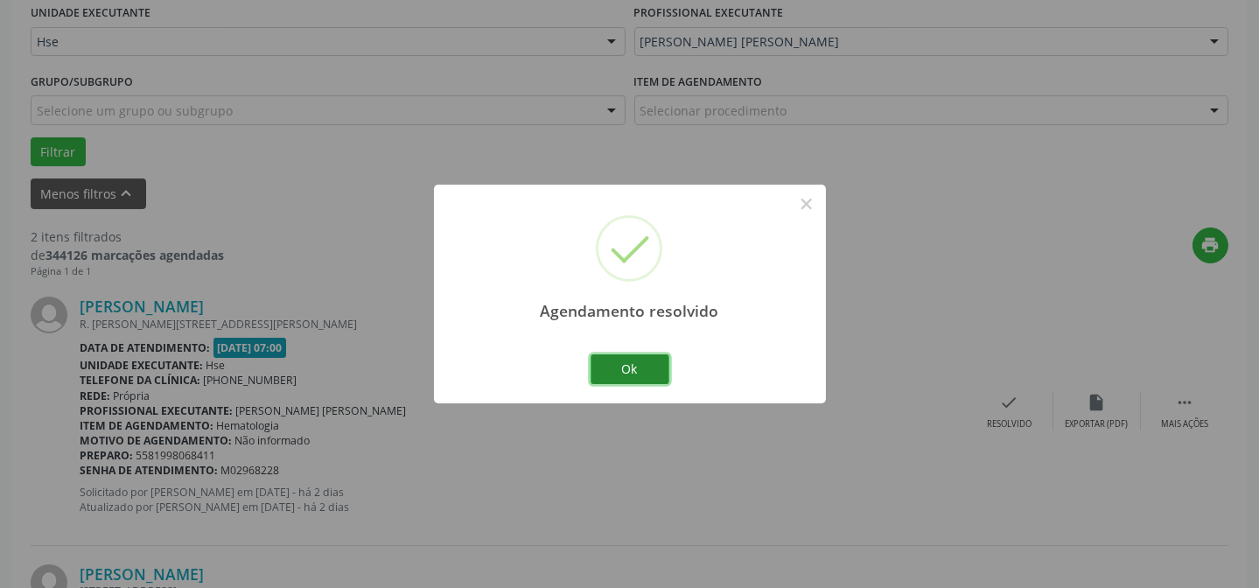
click at [597, 372] on button "Ok" at bounding box center [629, 369] width 79 height 30
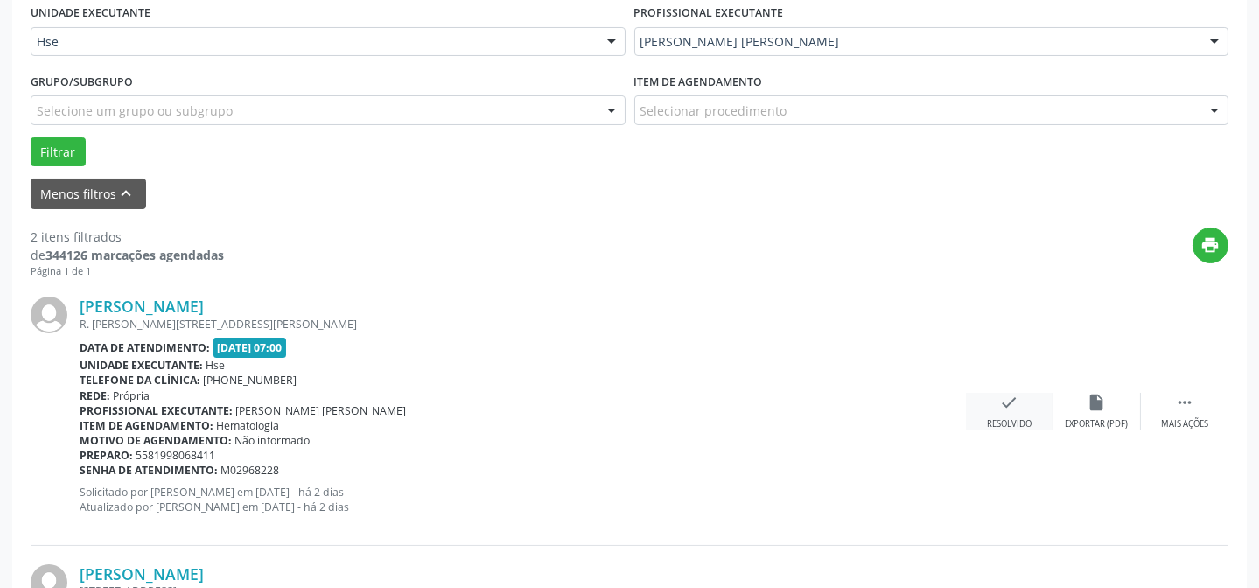
click at [1025, 418] on div "Resolvido" at bounding box center [1009, 424] width 45 height 12
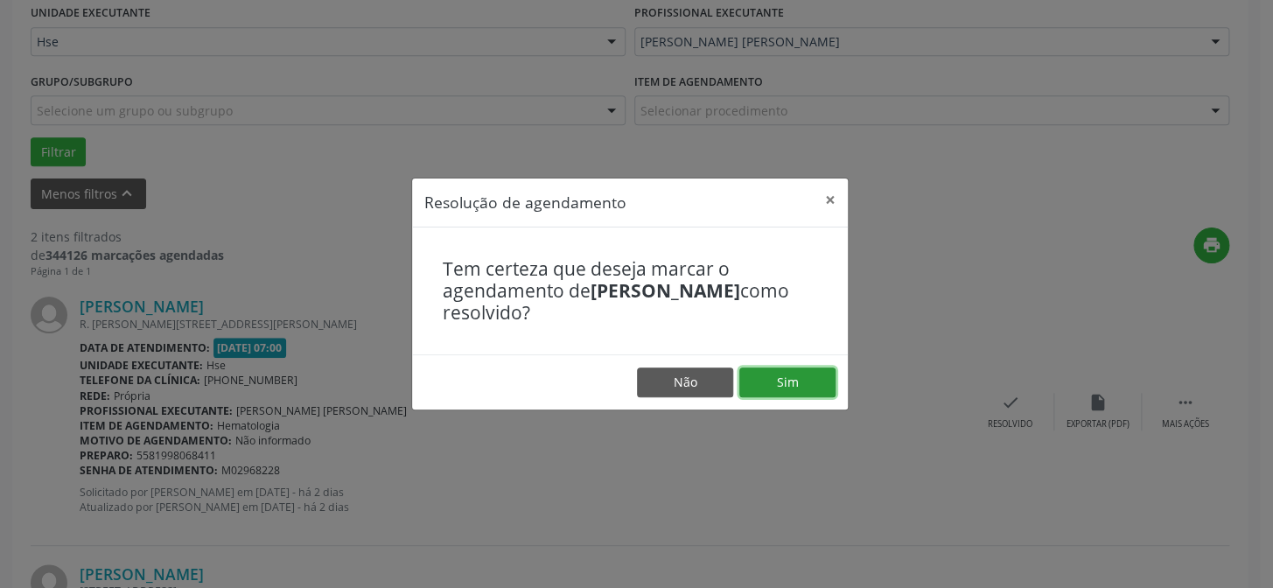
click at [807, 385] on button "Sim" at bounding box center [787, 382] width 96 height 30
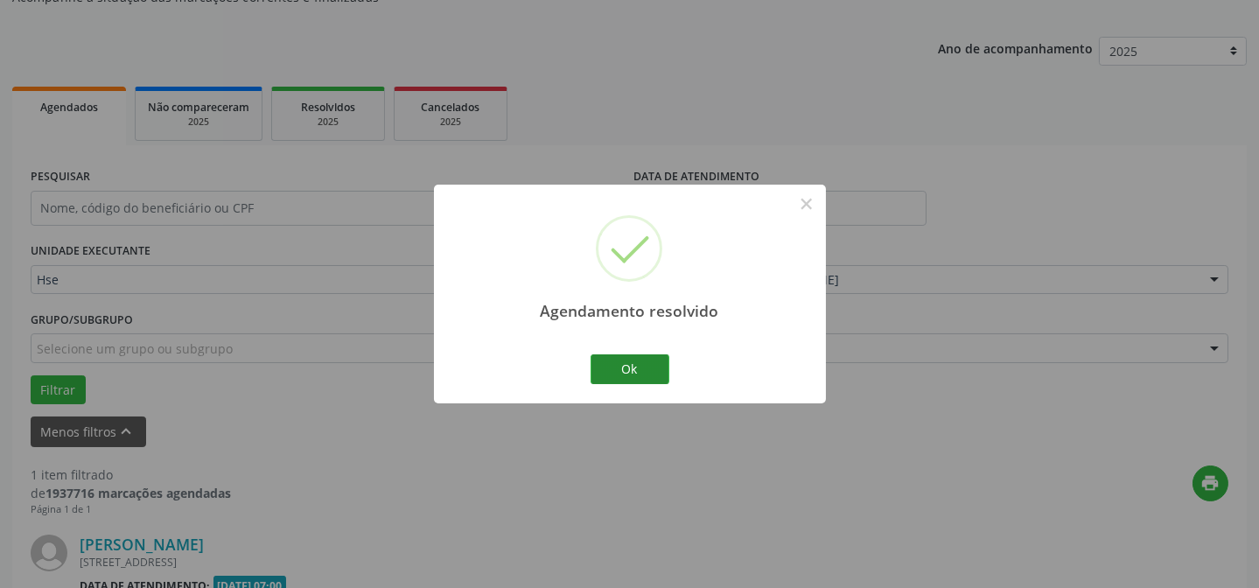
scroll to position [400, 0]
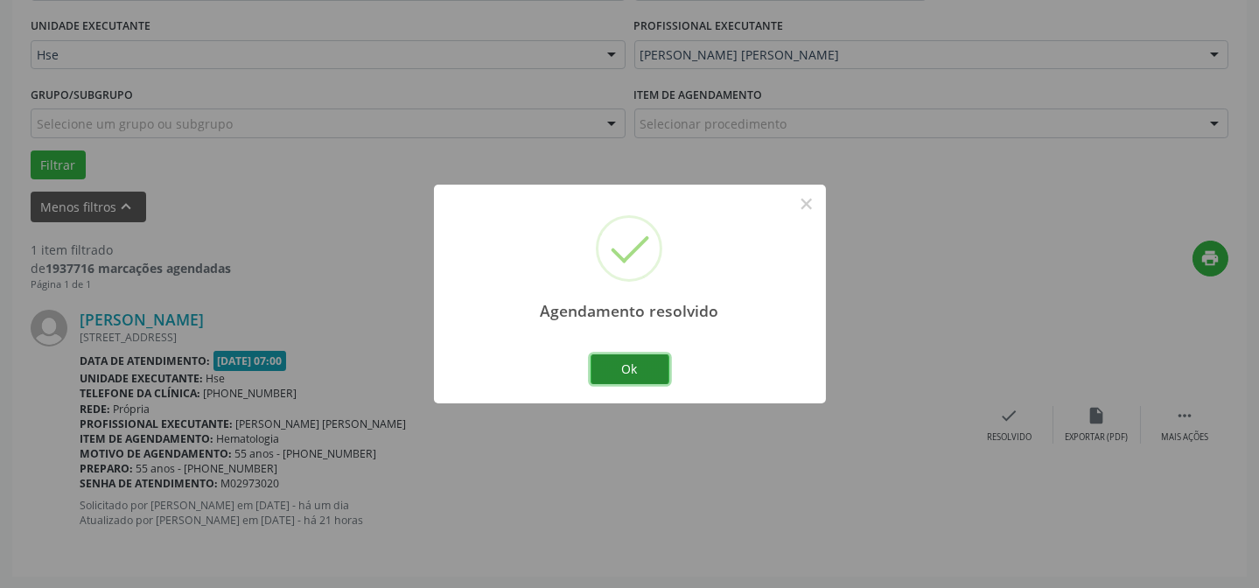
click at [632, 375] on button "Ok" at bounding box center [629, 369] width 79 height 30
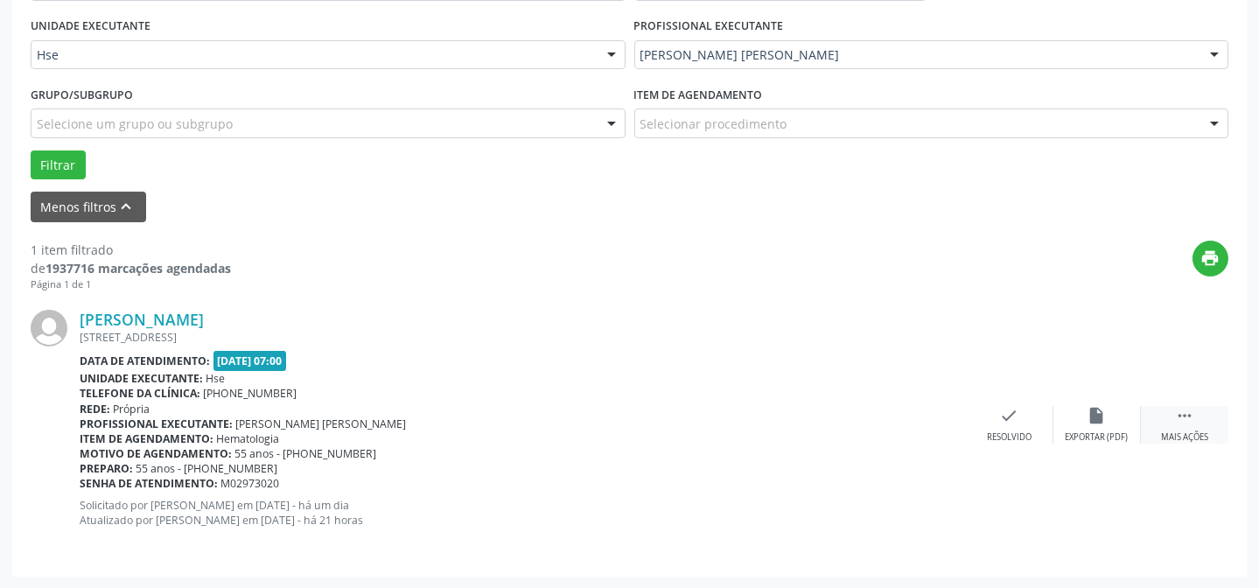
click at [1205, 410] on div " Mais ações" at bounding box center [1184, 425] width 87 height 38
click at [1102, 422] on icon "alarm_off" at bounding box center [1096, 415] width 19 height 19
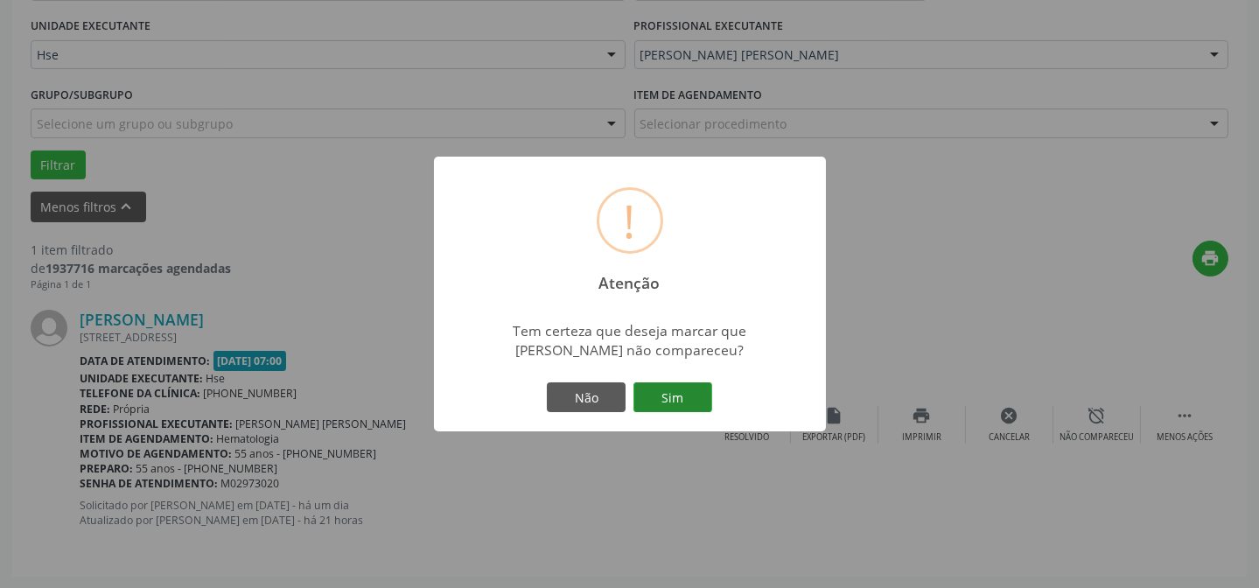
click at [702, 388] on button "Sim" at bounding box center [672, 397] width 79 height 30
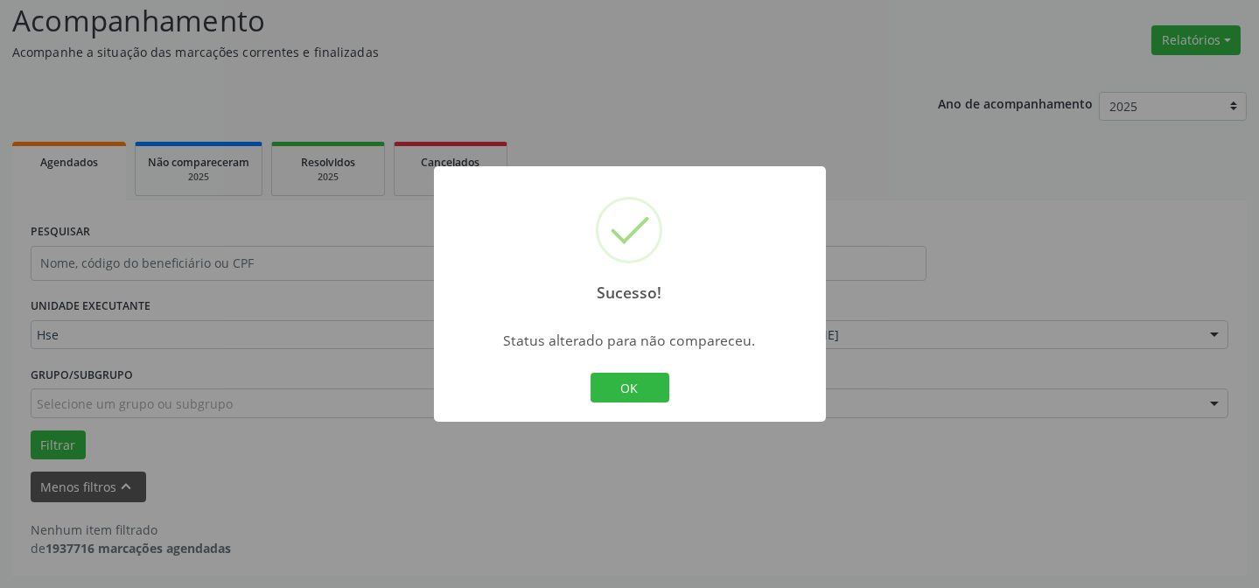
scroll to position [118, 0]
click at [627, 388] on button "OK" at bounding box center [629, 388] width 79 height 30
